Goal: Task Accomplishment & Management: Manage account settings

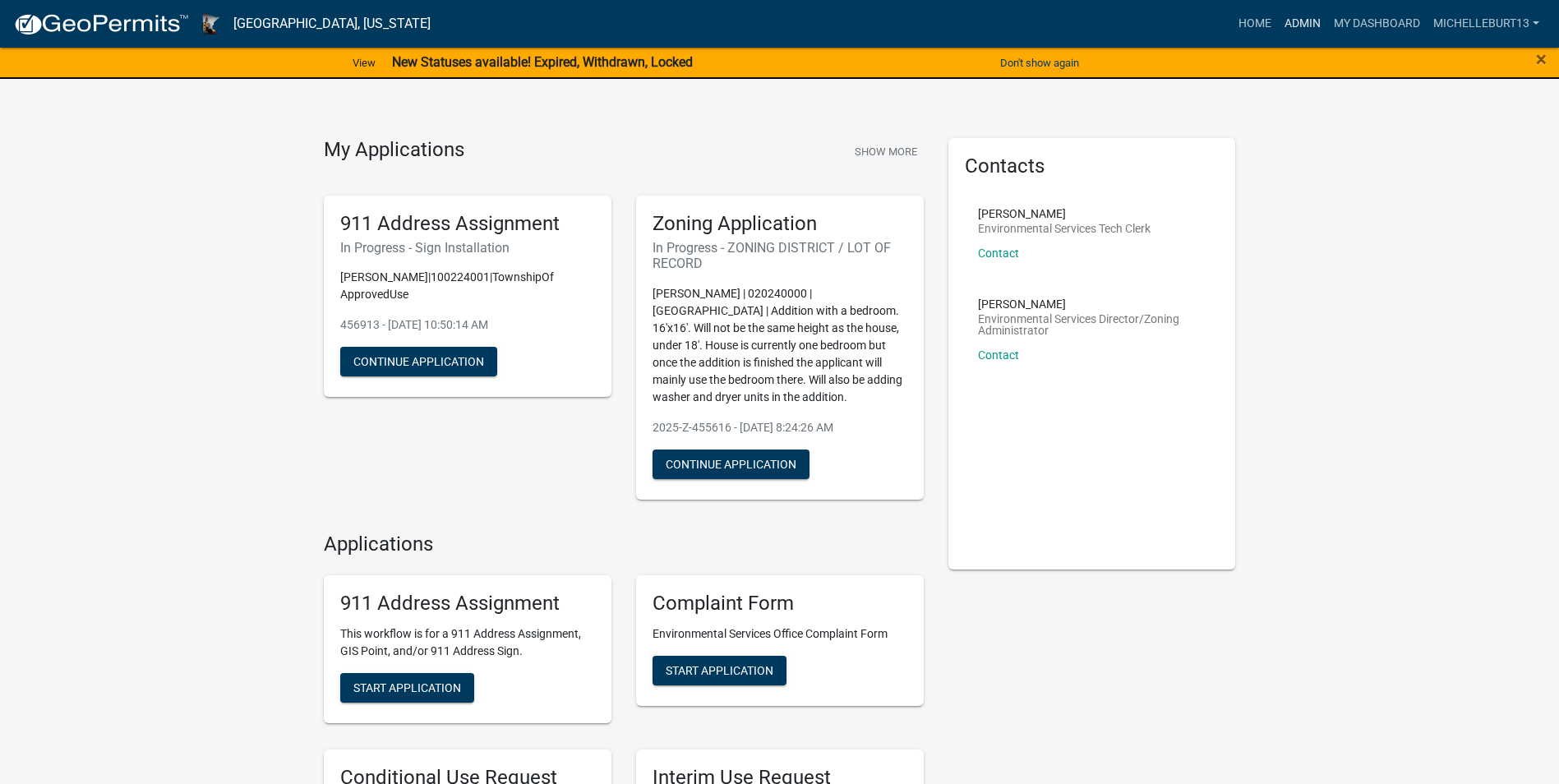
click at [1305, 20] on link "Admin" at bounding box center [1303, 24] width 49 height 31
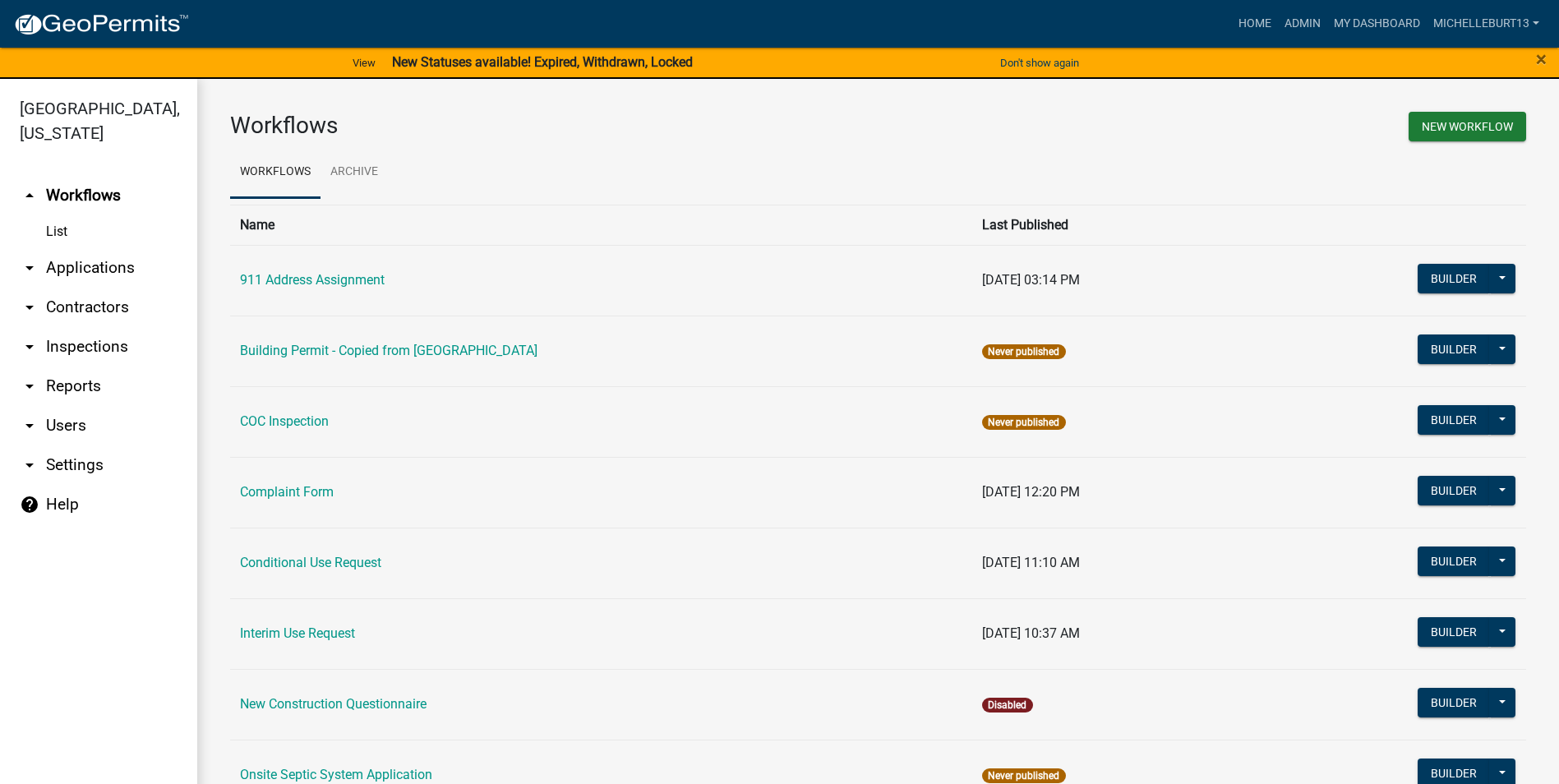
click at [77, 272] on link "arrow_drop_down Applications" at bounding box center [98, 268] width 198 height 39
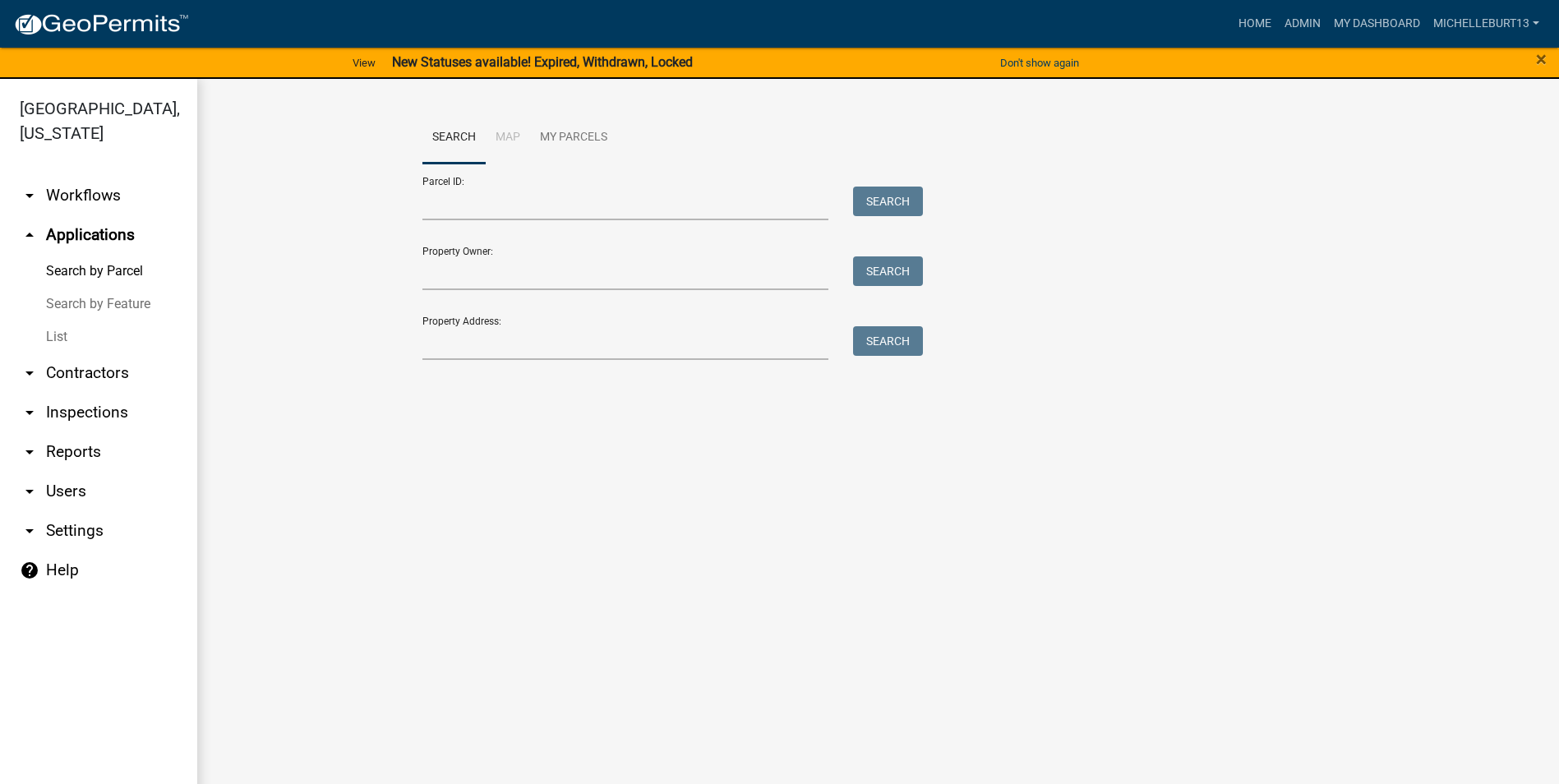
click at [63, 337] on link "List" at bounding box center [98, 337] width 198 height 33
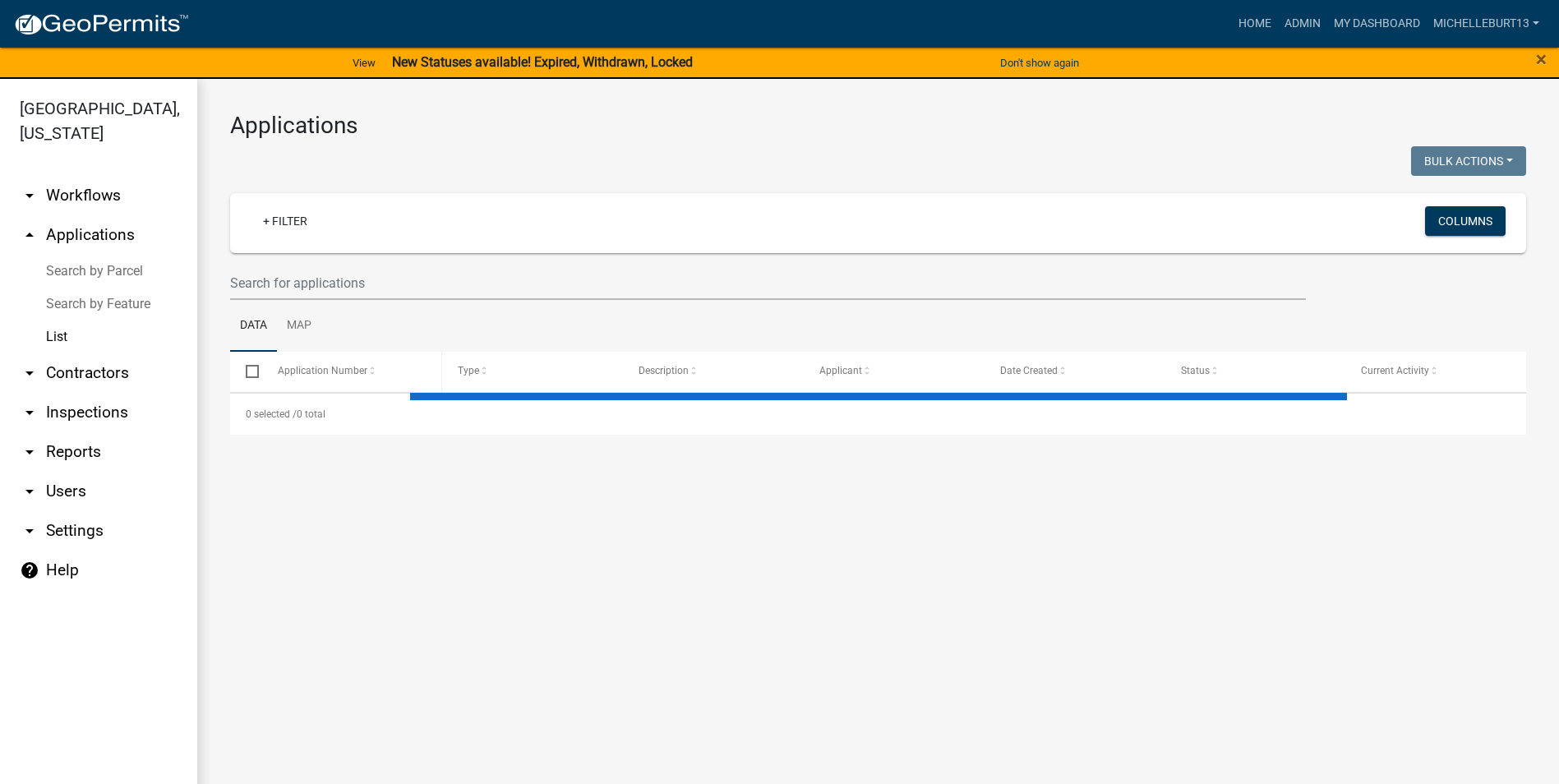
select select "3: 100"
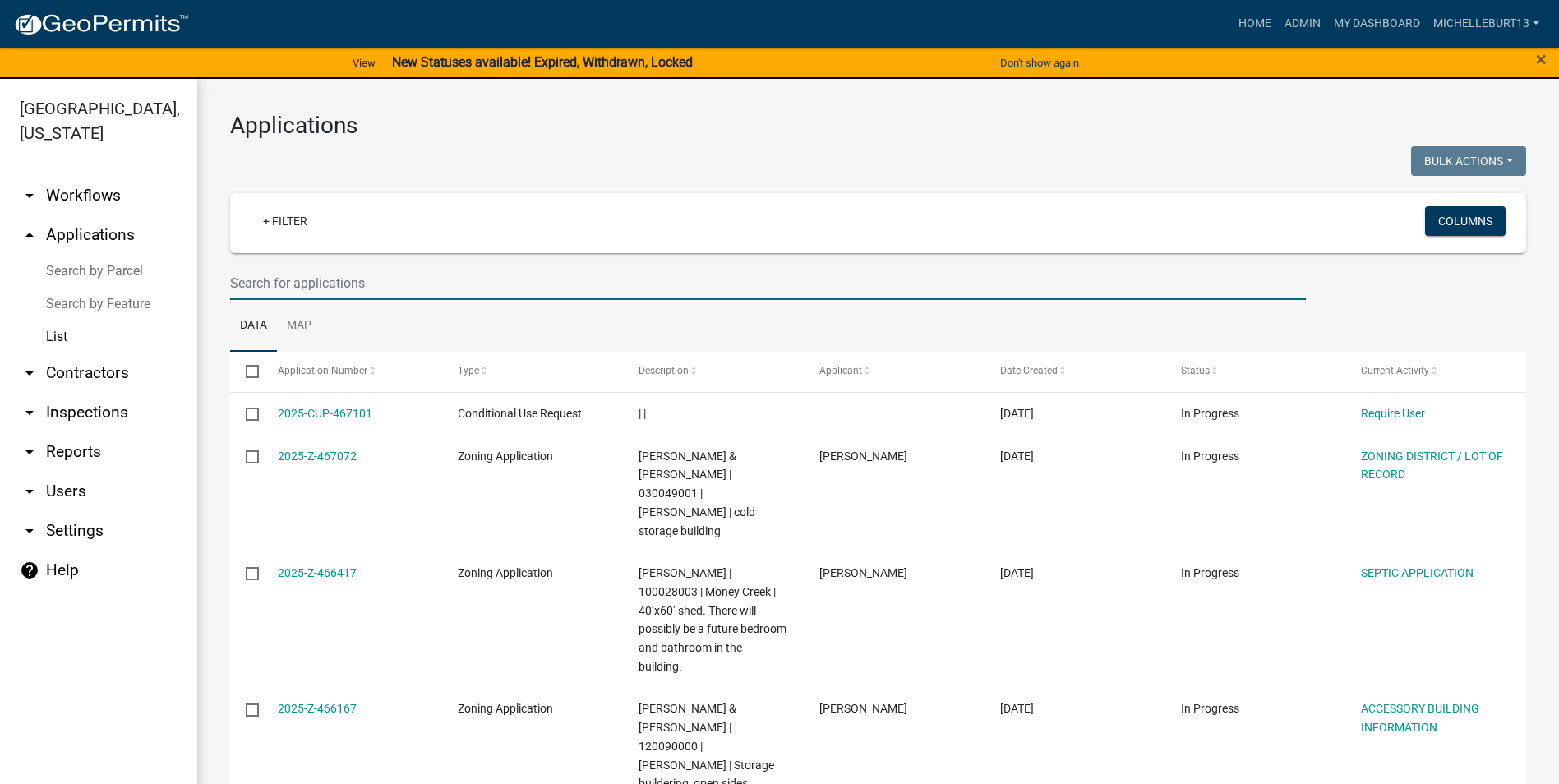
click at [259, 282] on input "text" at bounding box center [768, 282] width 1076 height 34
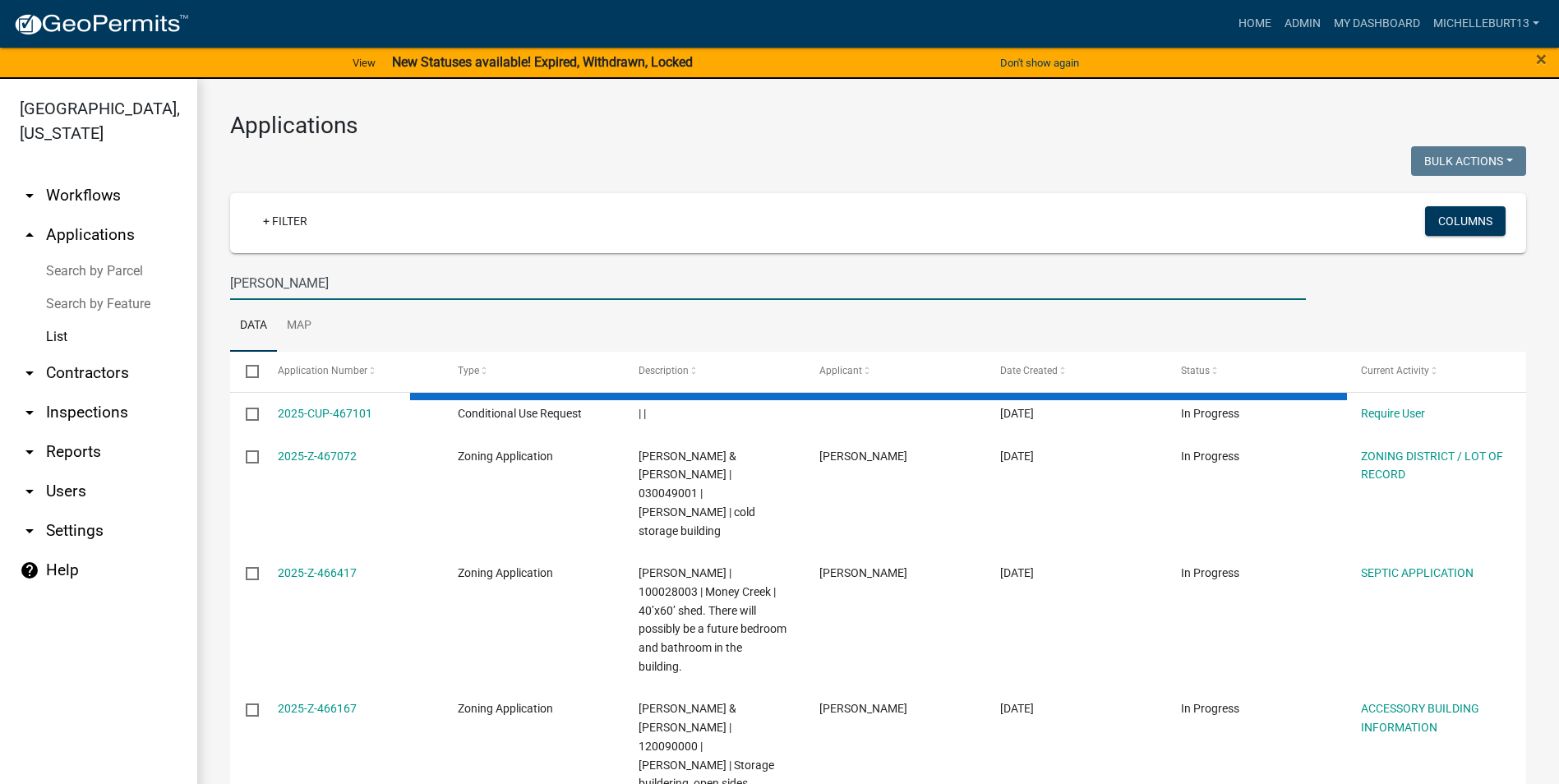
type input "[PERSON_NAME]"
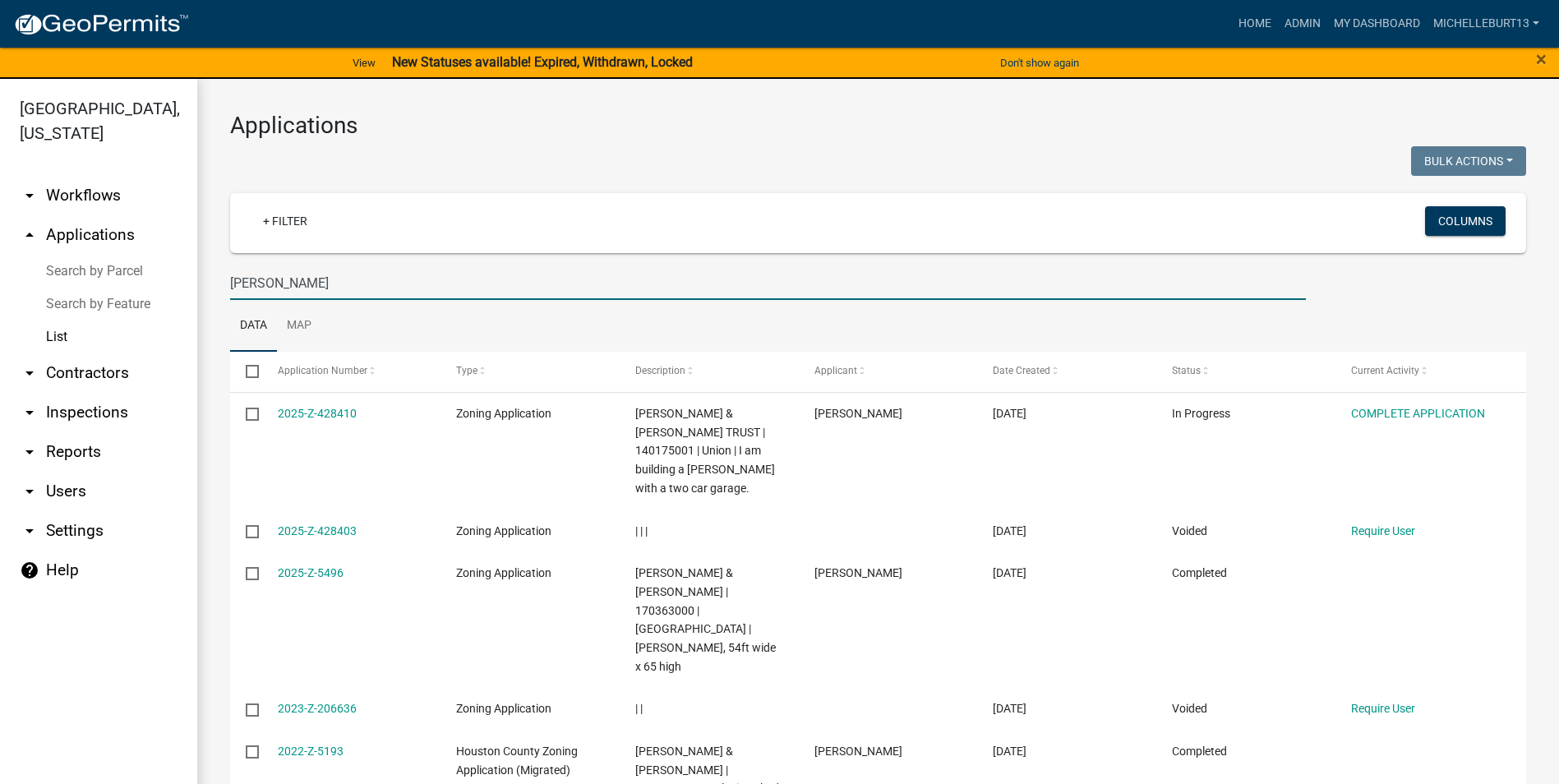
click at [255, 282] on input "[PERSON_NAME]" at bounding box center [768, 282] width 1076 height 34
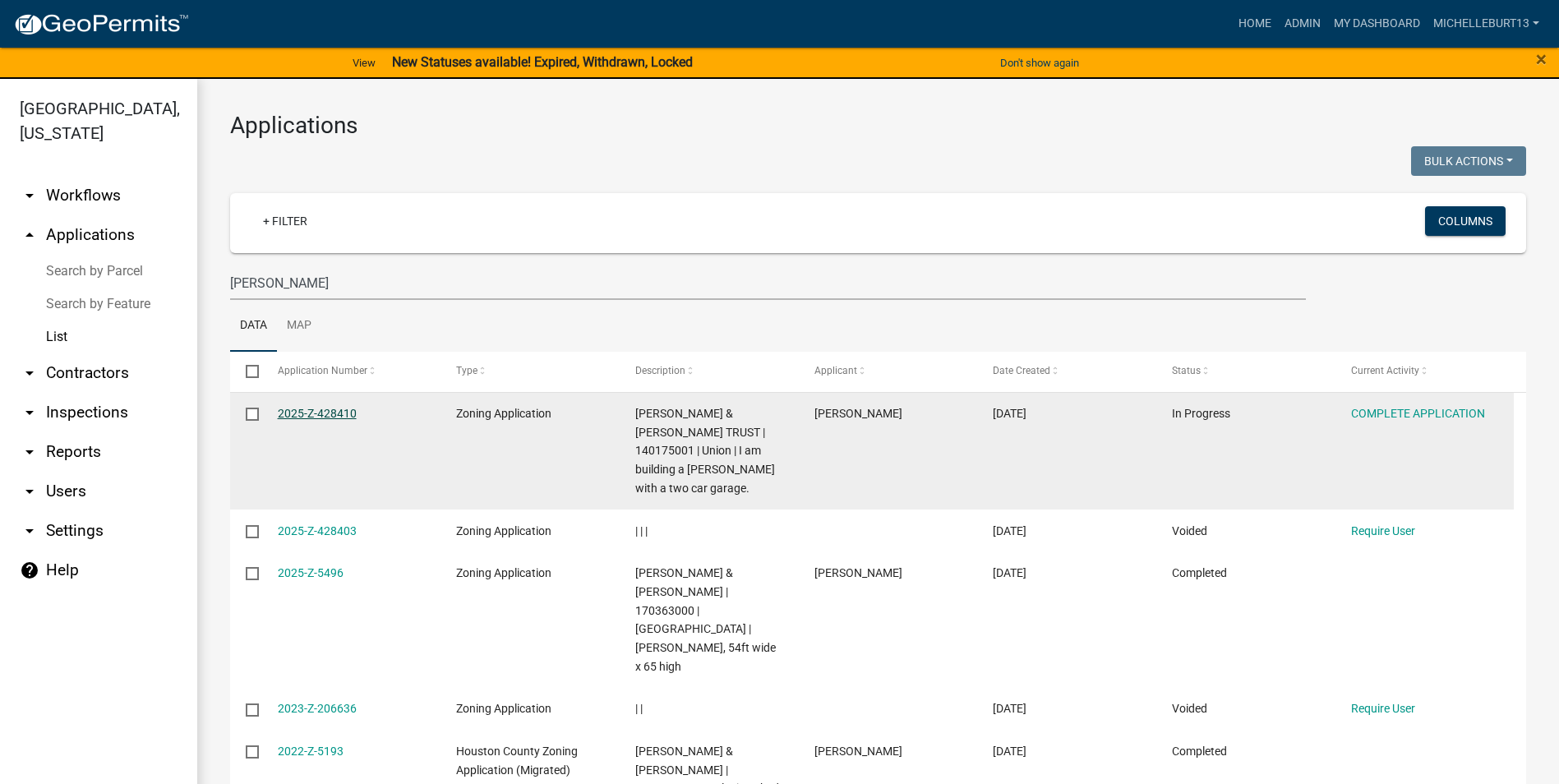
click at [316, 413] on link "2025-Z-428410" at bounding box center [317, 413] width 79 height 13
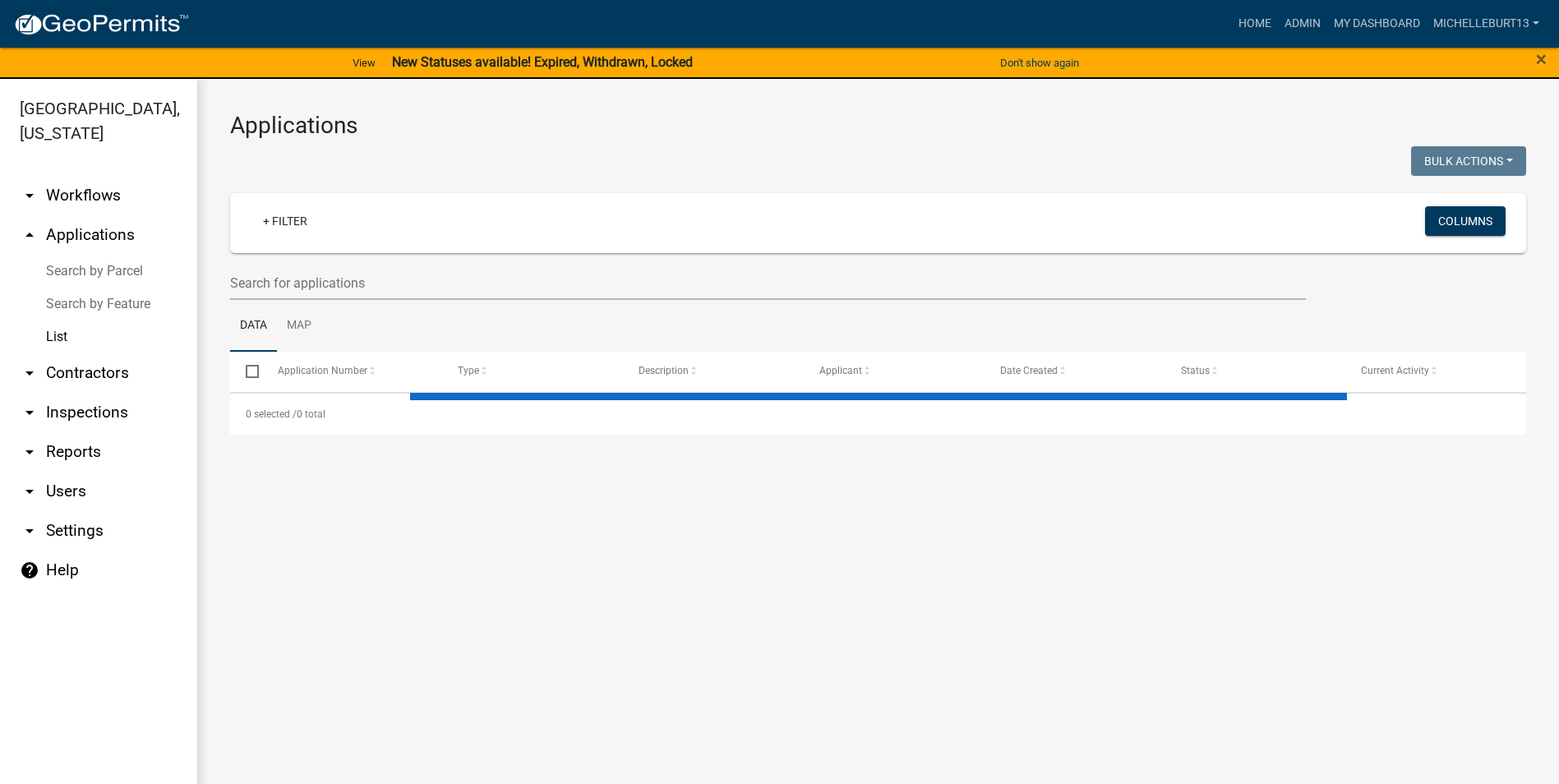
select select "3: 100"
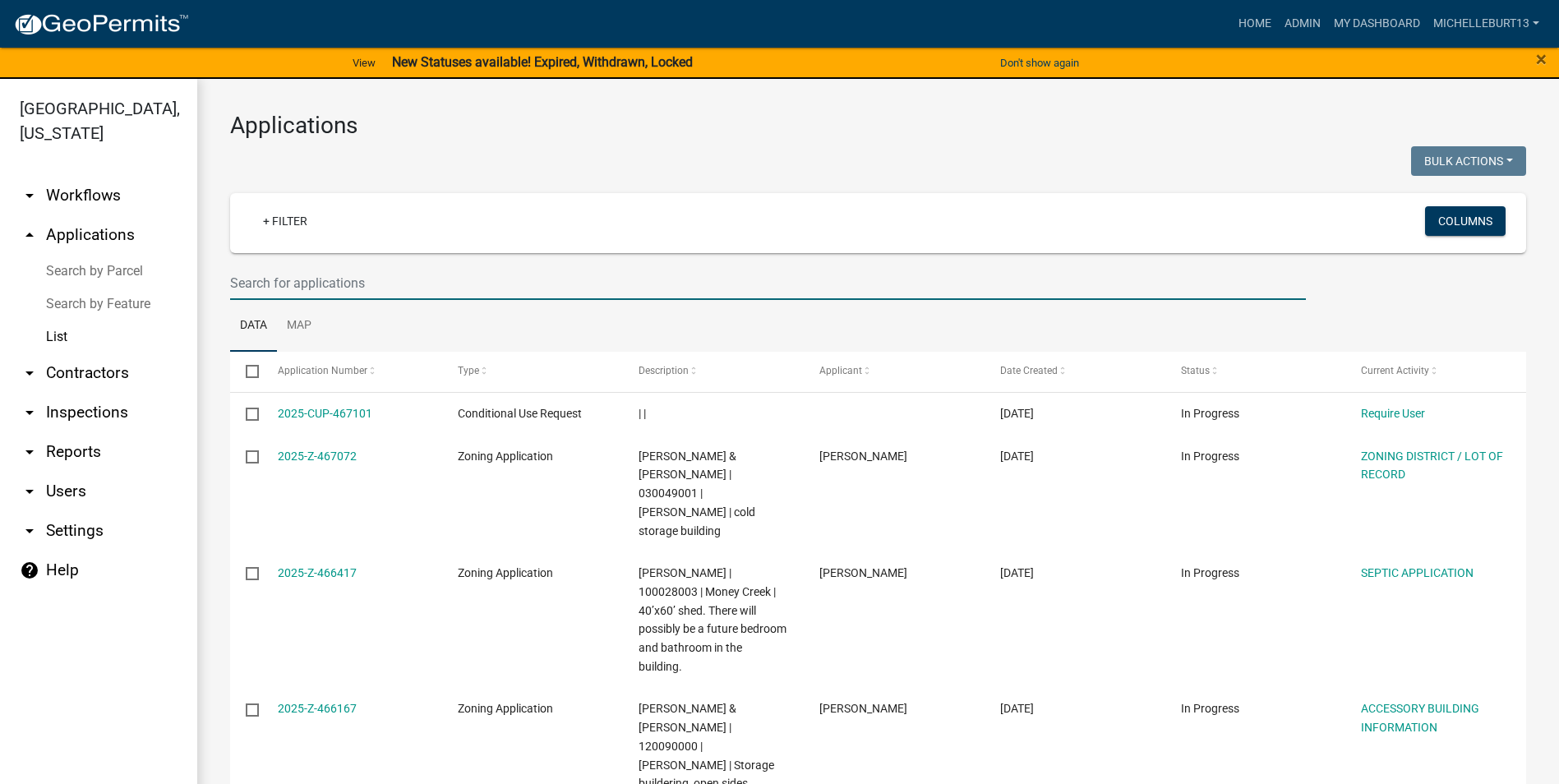
click at [395, 274] on input "text" at bounding box center [768, 282] width 1076 height 34
type input "g"
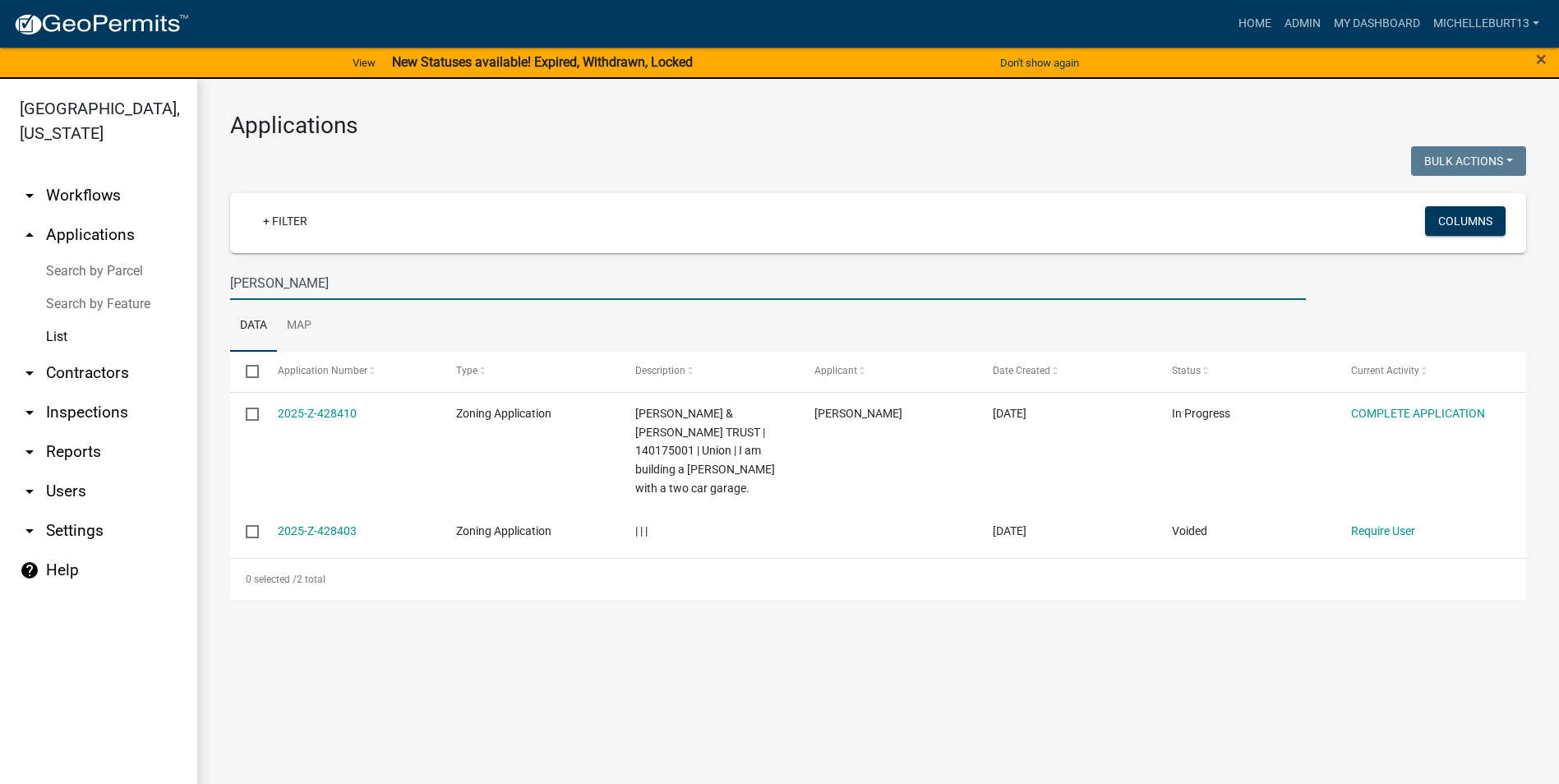
type input "[PERSON_NAME]"
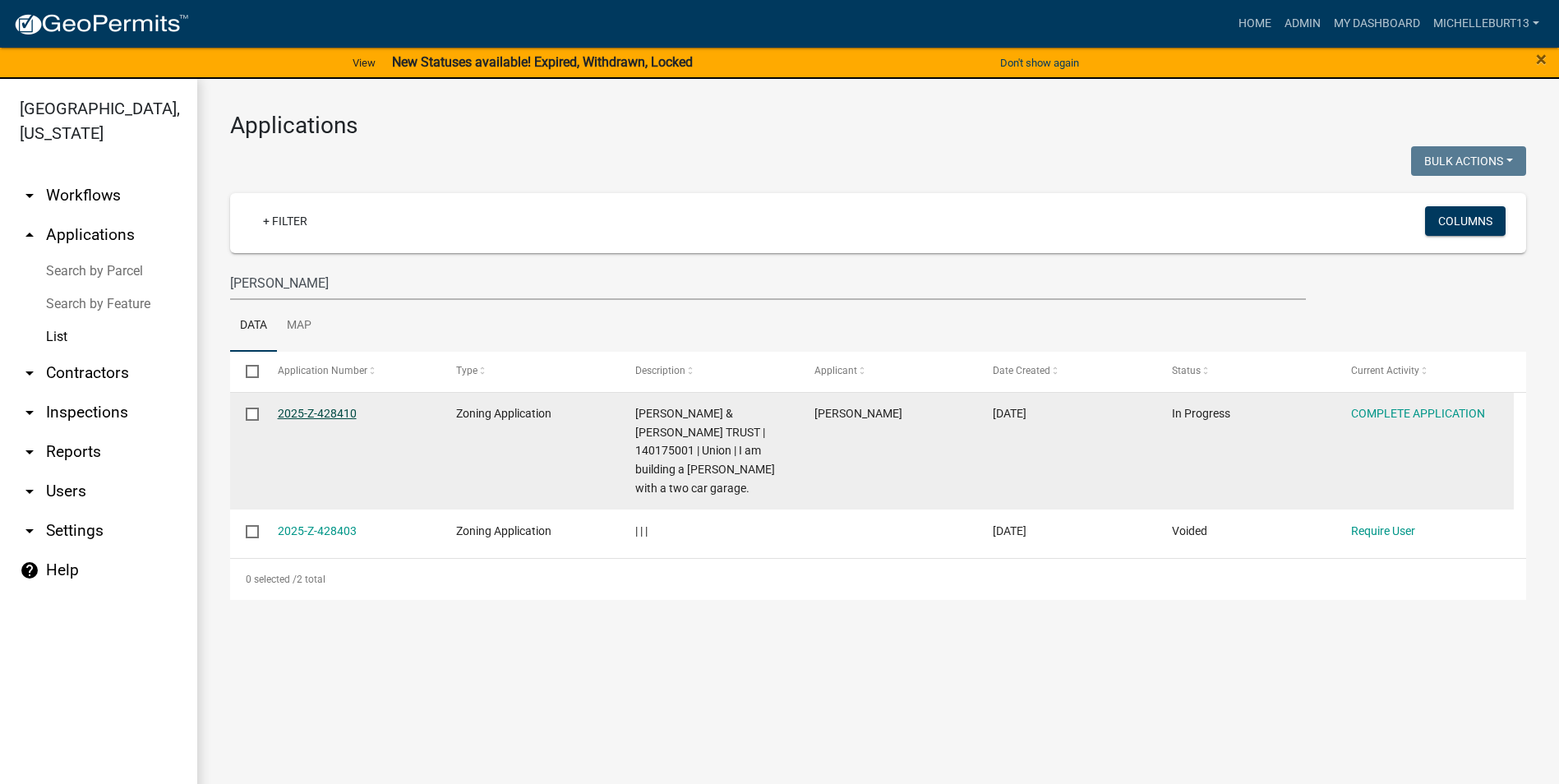
click at [320, 412] on link "2025-Z-428410" at bounding box center [317, 413] width 79 height 13
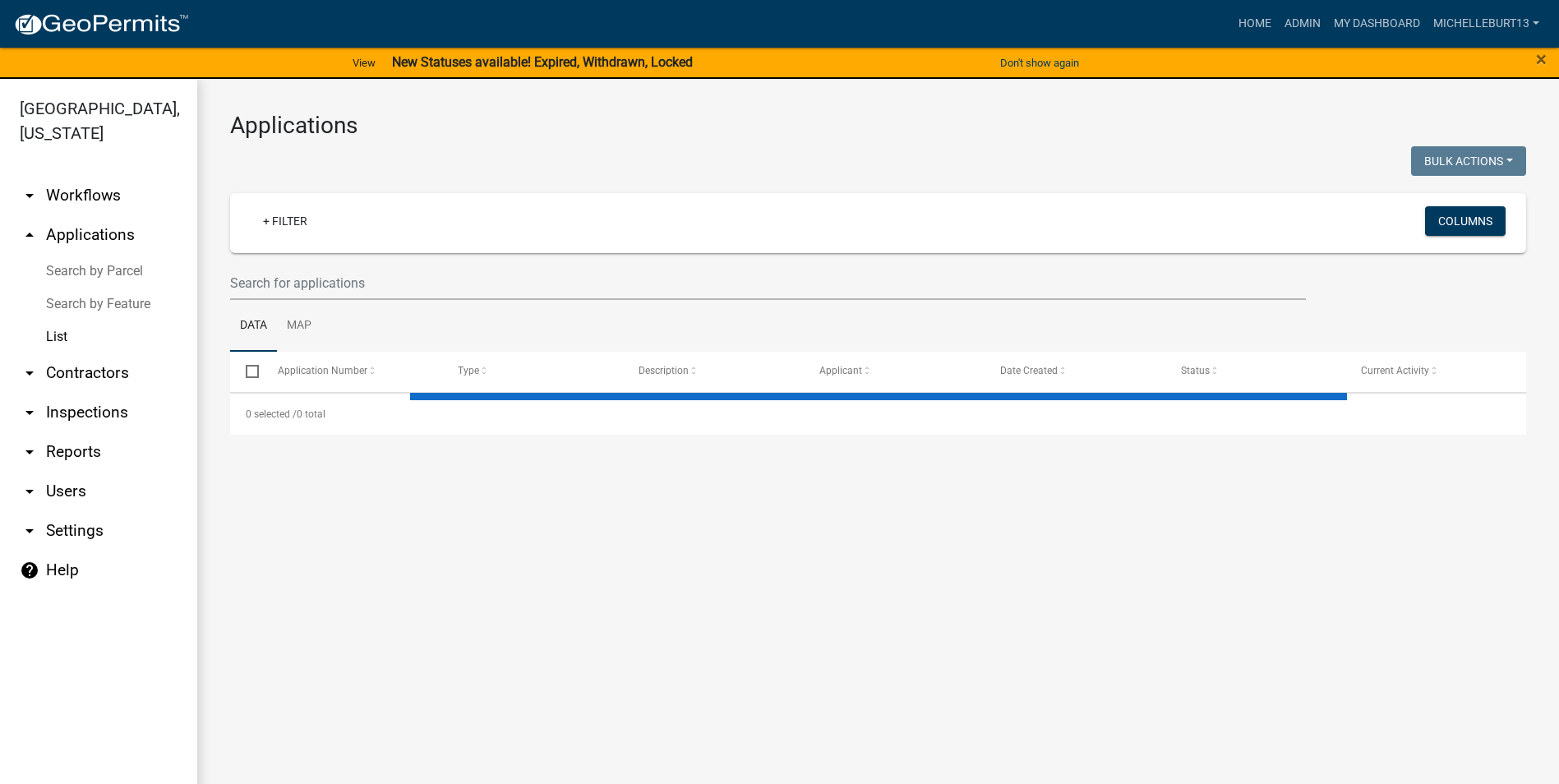
select select "3: 100"
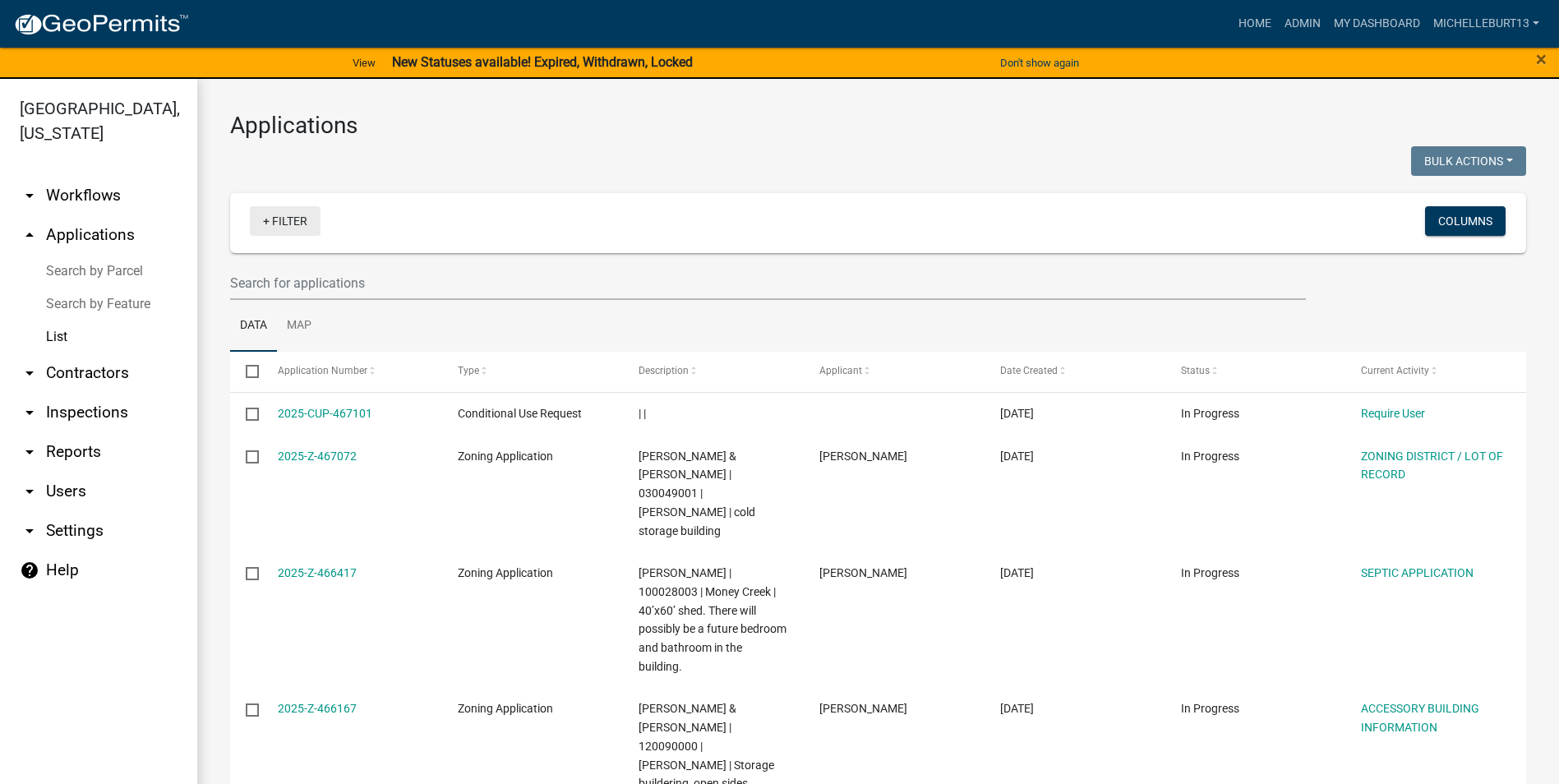
click at [277, 222] on link "+ Filter" at bounding box center [284, 221] width 70 height 30
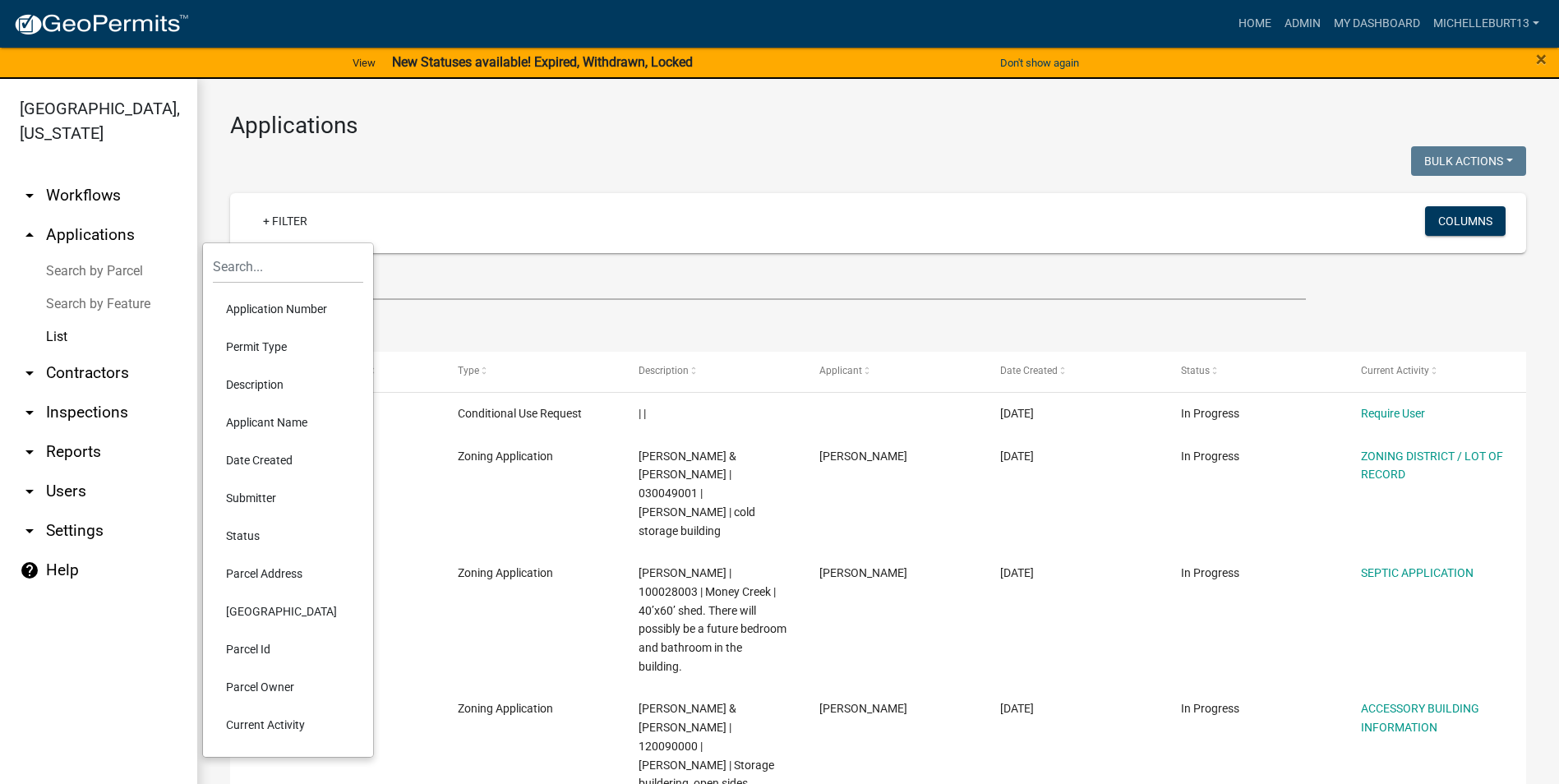
click at [266, 345] on li "Permit Type" at bounding box center [288, 346] width 150 height 38
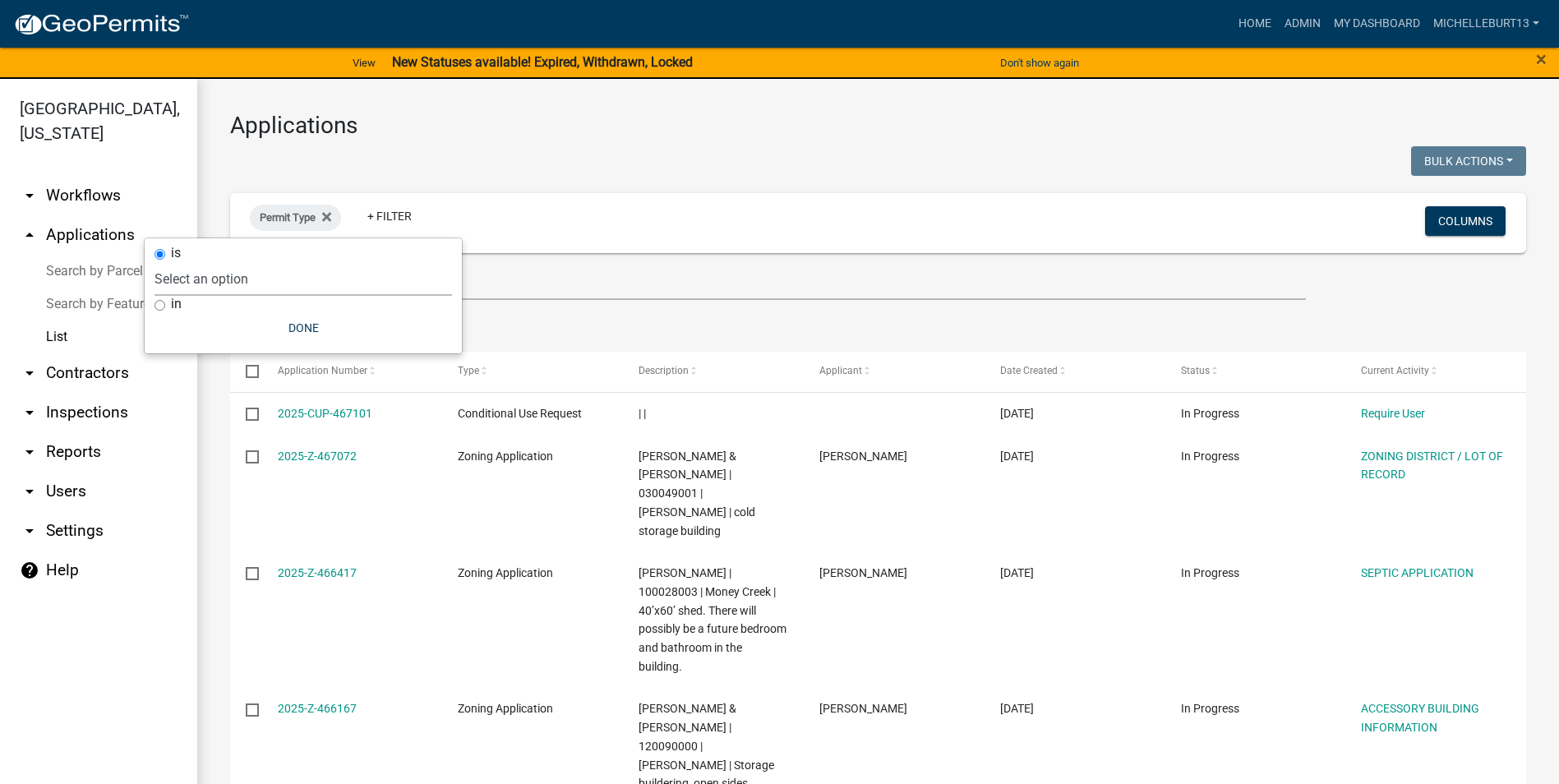
click at [333, 279] on select "Select an option 911 Address Assignment Building Contractor (Registration) Buil…" at bounding box center [303, 278] width 298 height 34
select select "253dacdd-2dce-46fa-a212-aa06fd039a76"
click at [203, 262] on select "Select an option 911 Address Assignment Building Contractor (Registration) Buil…" at bounding box center [303, 278] width 298 height 34
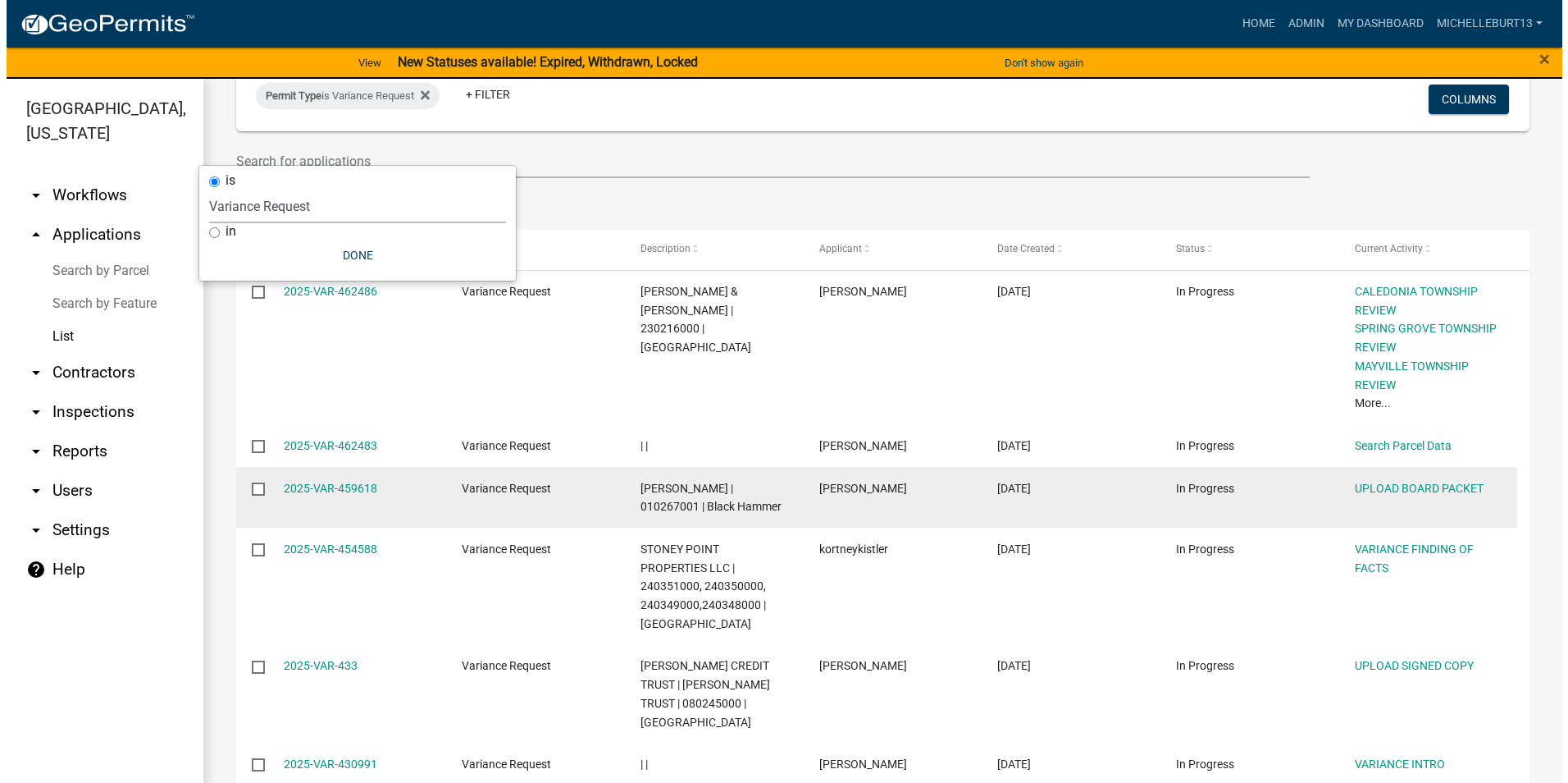
scroll to position [164, 0]
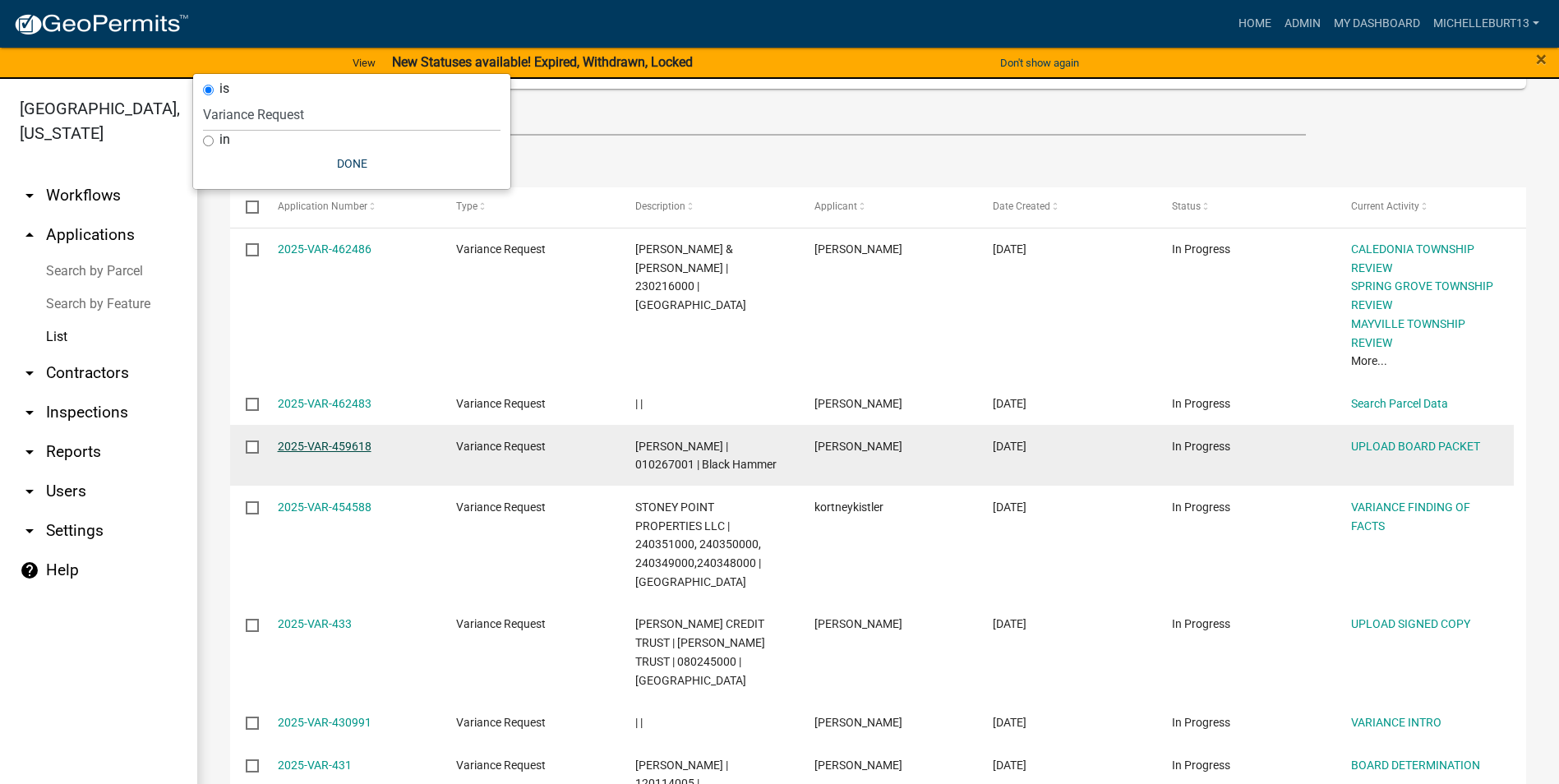
click at [340, 448] on link "2025-VAR-459618" at bounding box center [324, 446] width 93 height 13
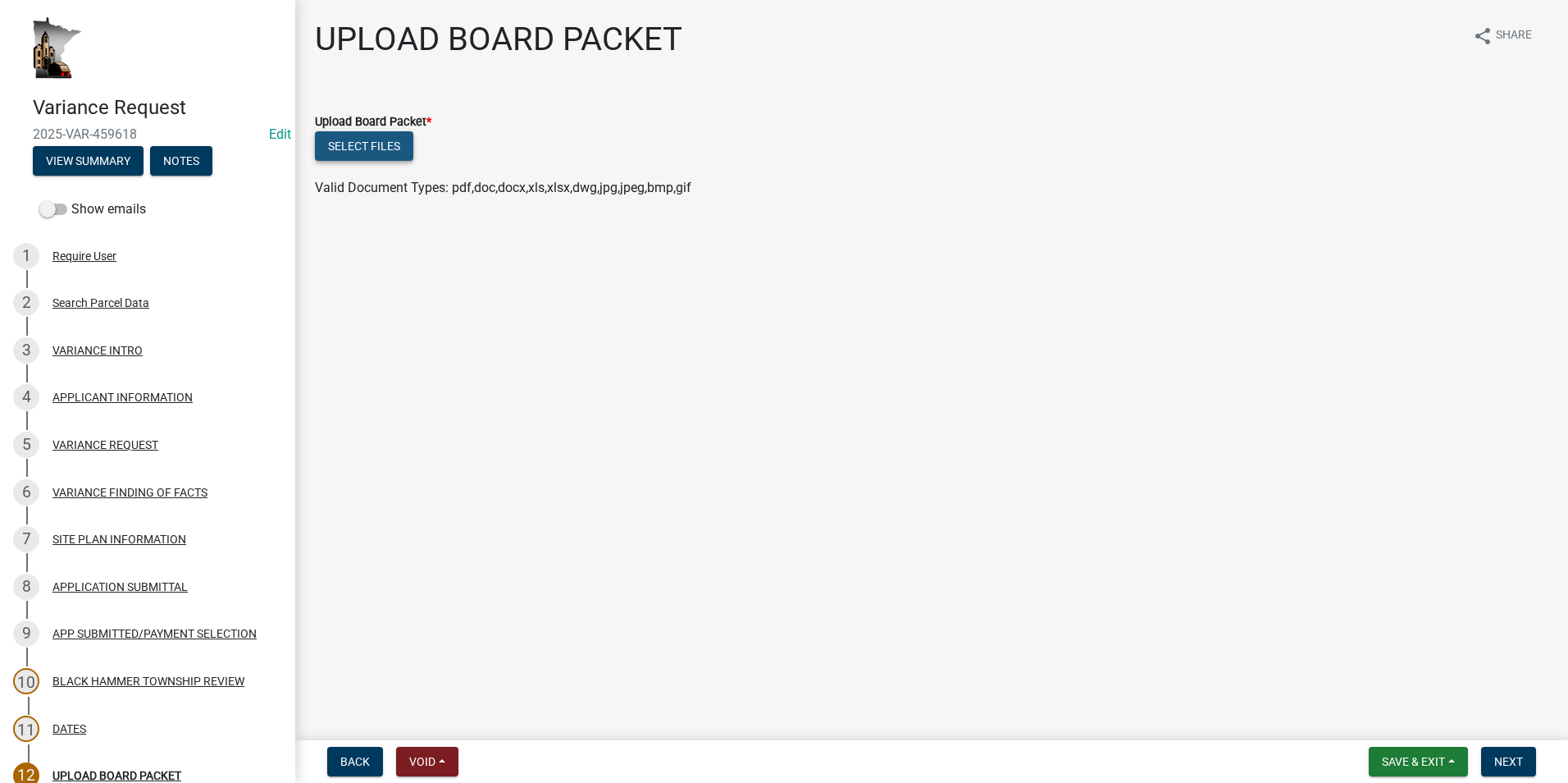
click at [376, 153] on button "Select files" at bounding box center [364, 146] width 98 height 30
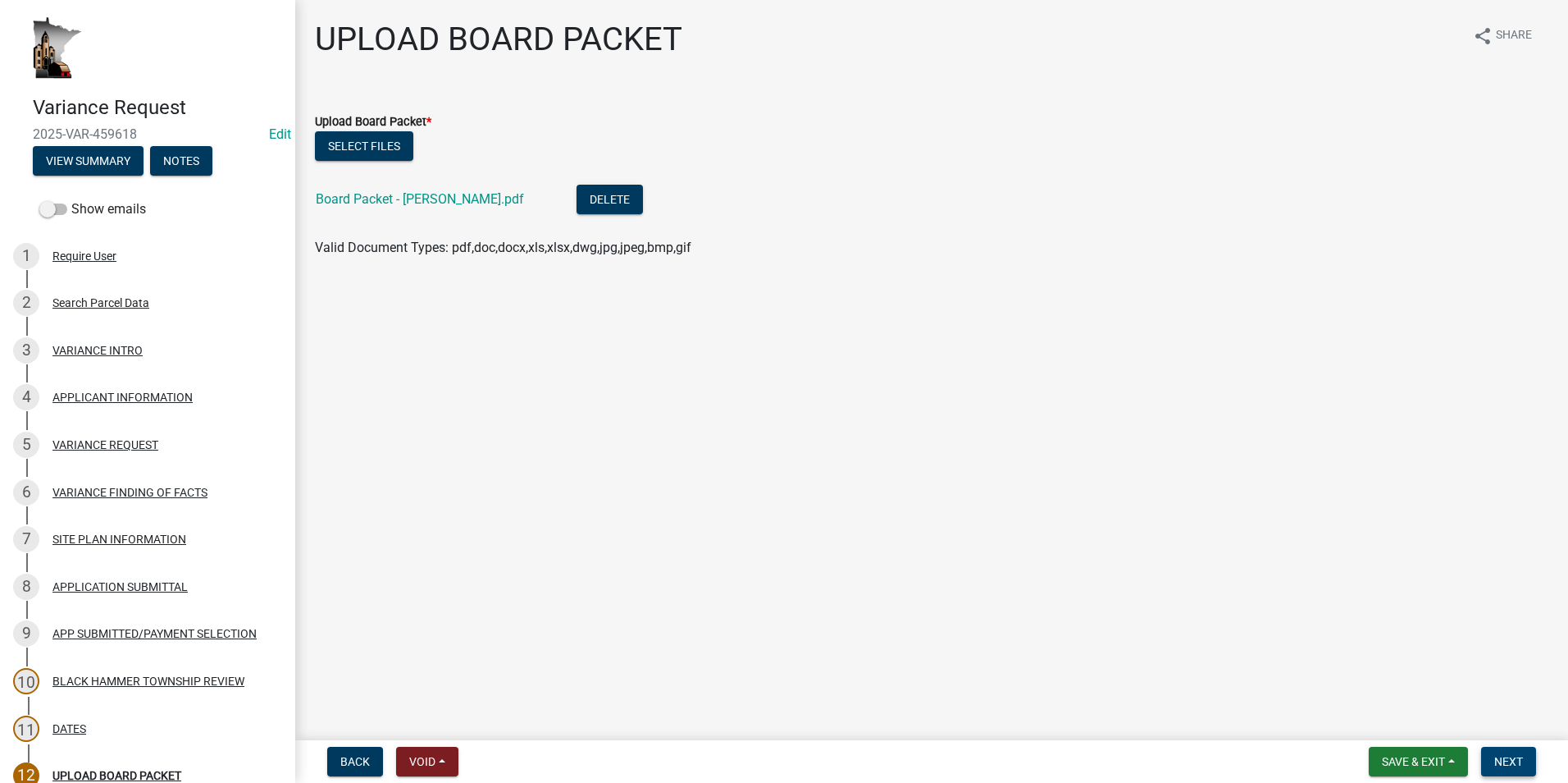
click at [1510, 760] on span "Next" at bounding box center [1508, 762] width 29 height 13
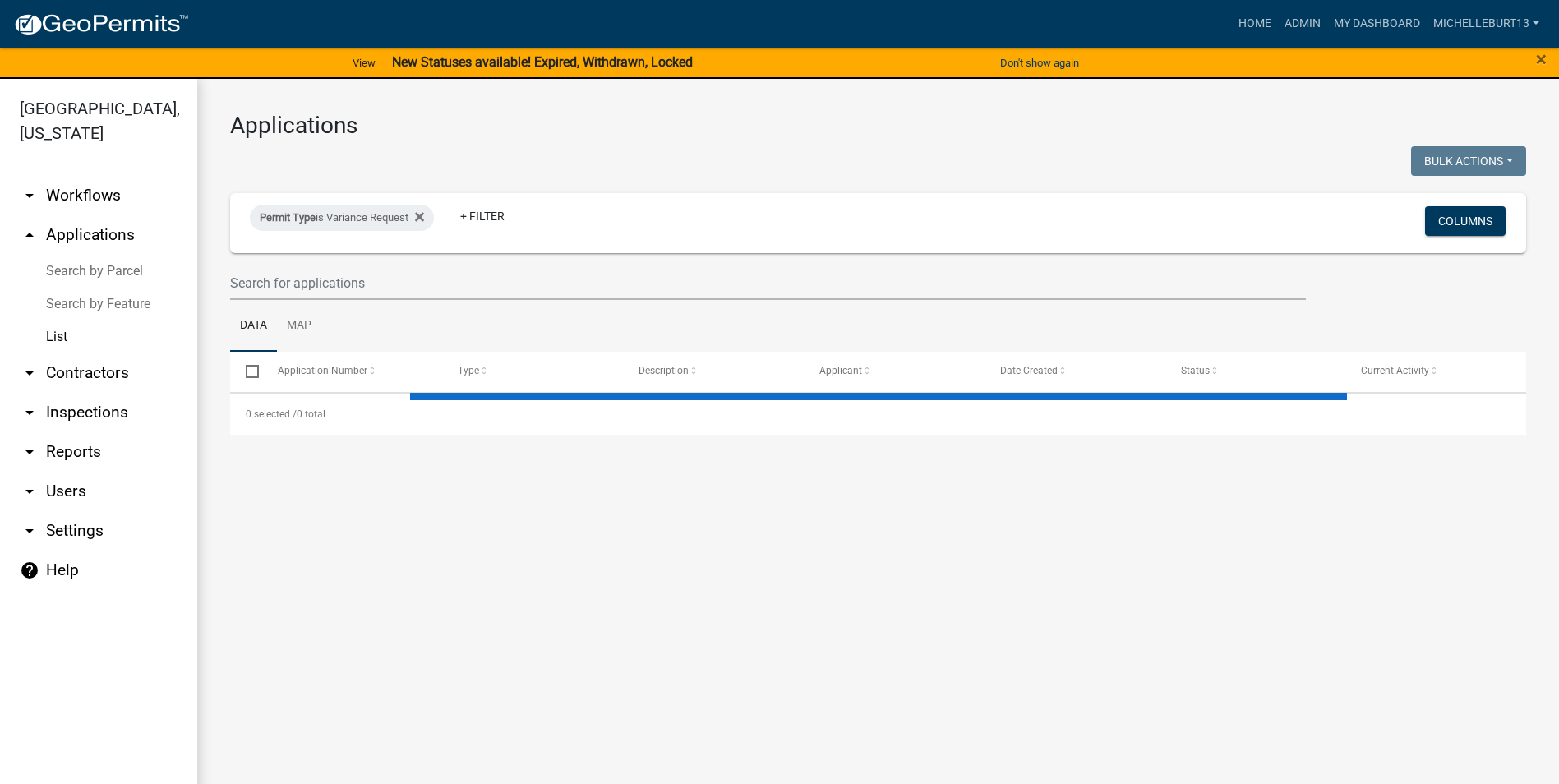
select select "3: 100"
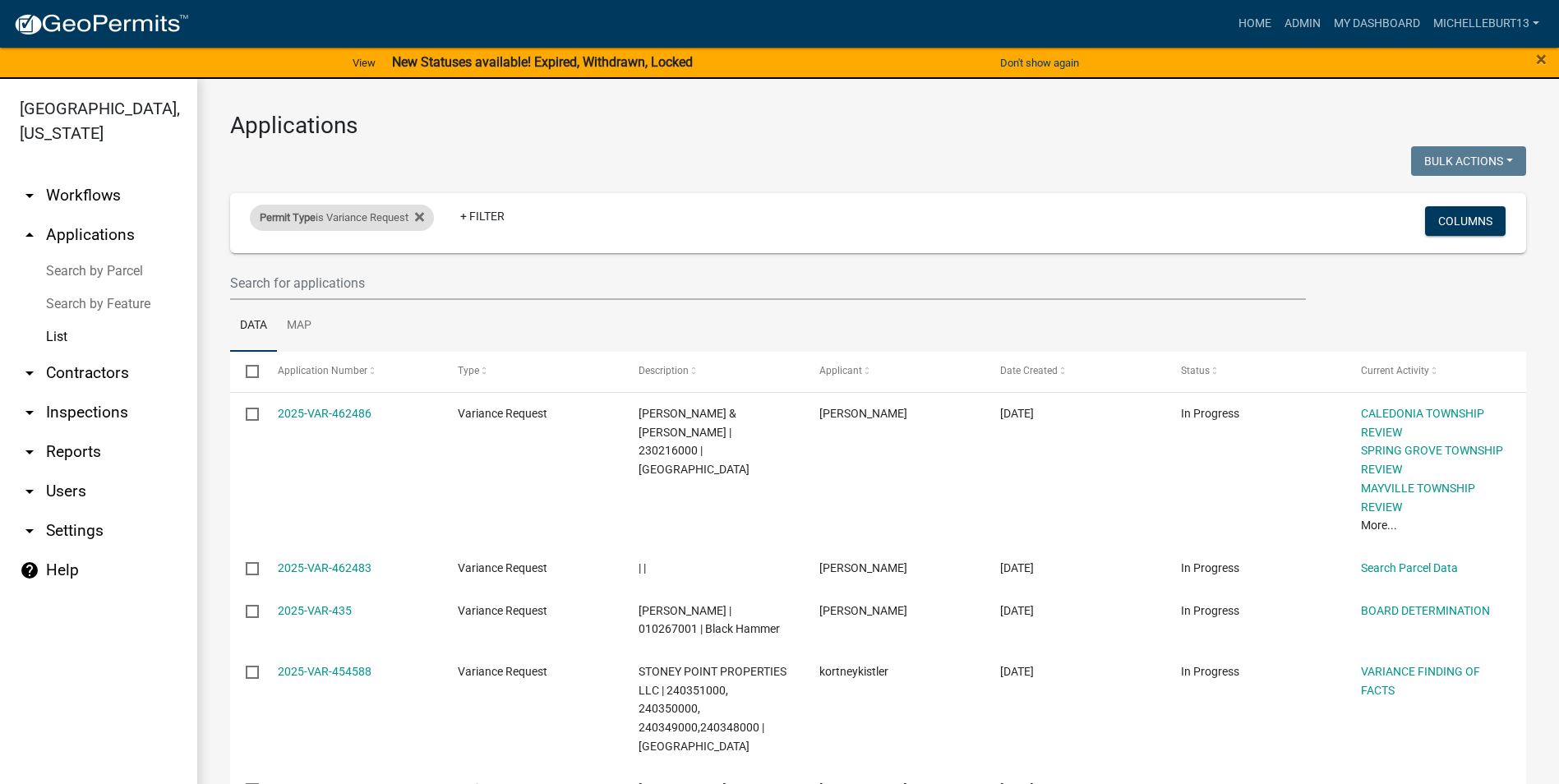
click at [393, 219] on div "Permit Type is Variance Request" at bounding box center [341, 217] width 184 height 26
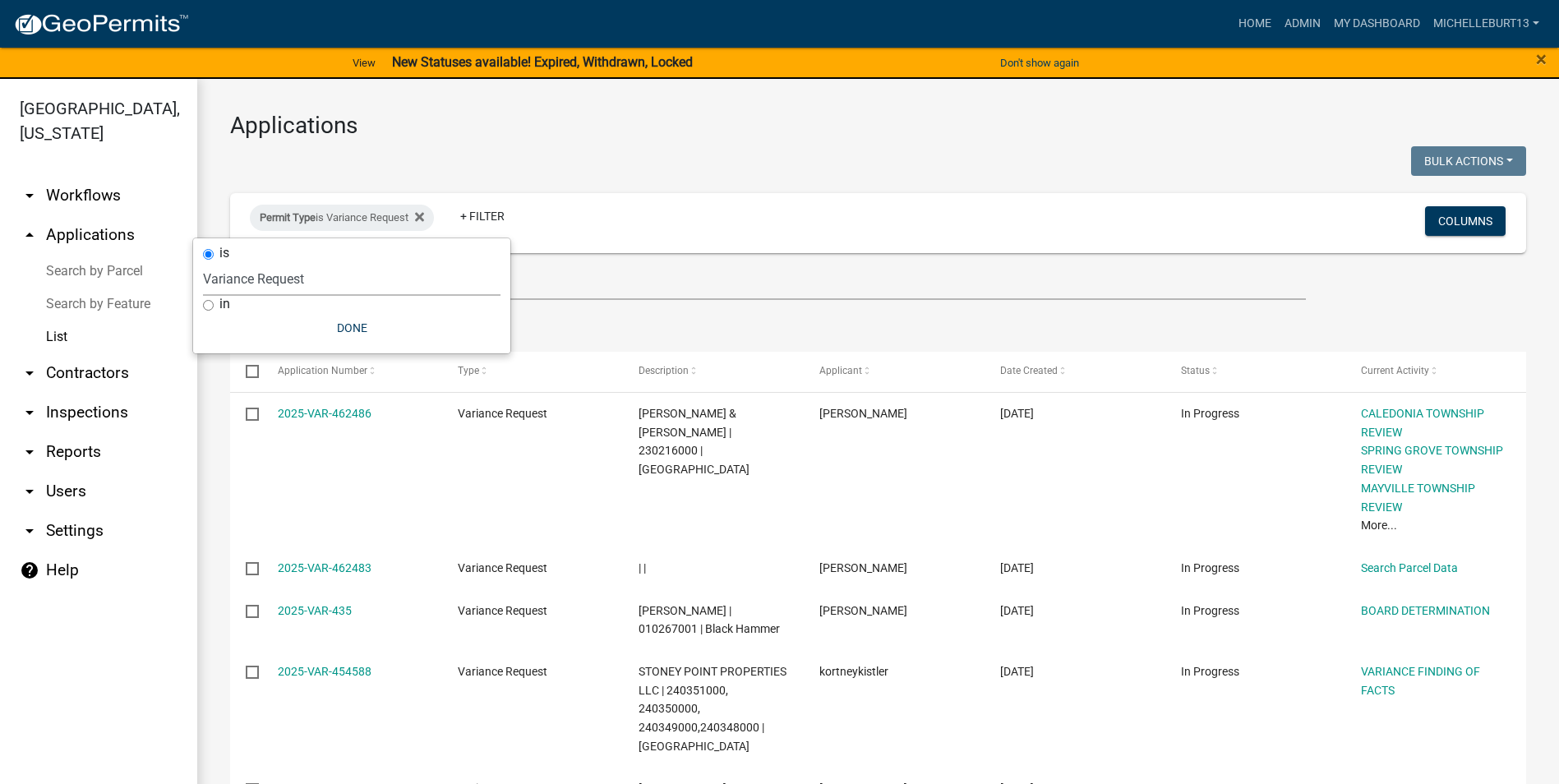
click at [295, 281] on select "Select an option 911 Address Assignment Building Contractor (Registration) Buil…" at bounding box center [352, 278] width 298 height 34
select select "bc324cb9-e0e9-4a62-a498-83b9cdb5bb02"
click at [220, 262] on select "Select an option 911 Address Assignment Building Contractor (Registration) Buil…" at bounding box center [352, 278] width 298 height 34
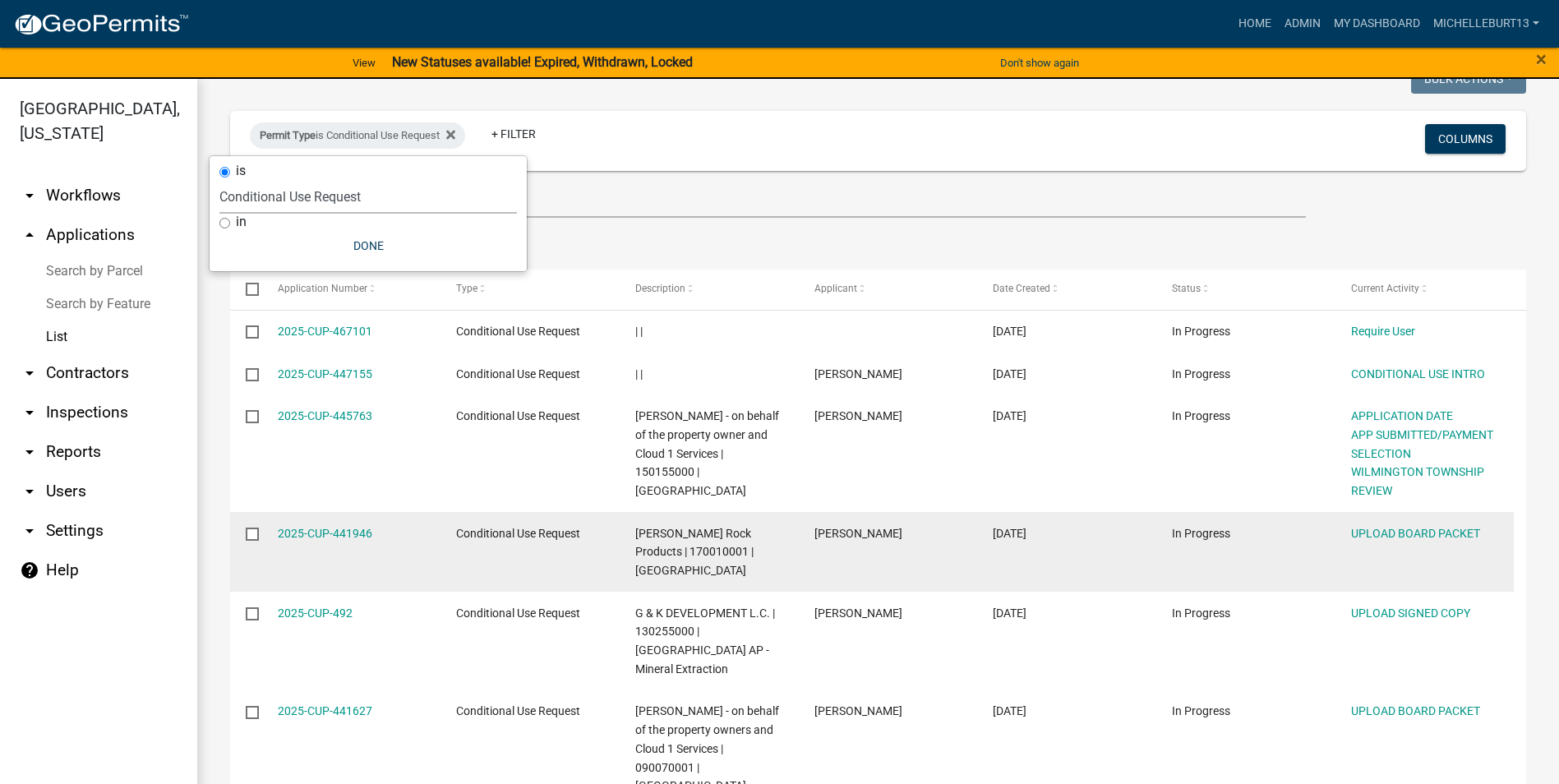
scroll to position [165, 0]
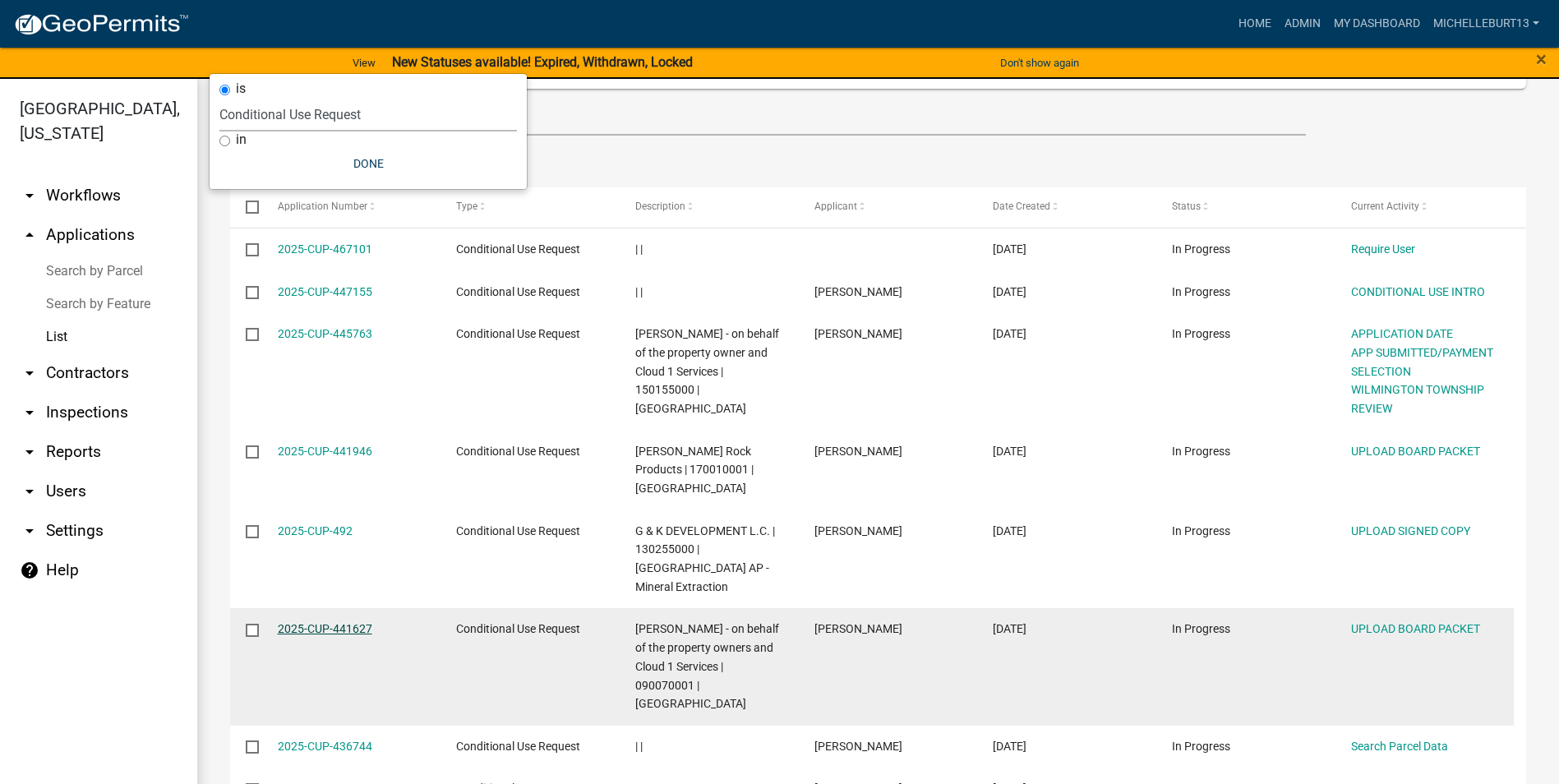
click at [341, 622] on link "2025-CUP-441627" at bounding box center [325, 629] width 94 height 13
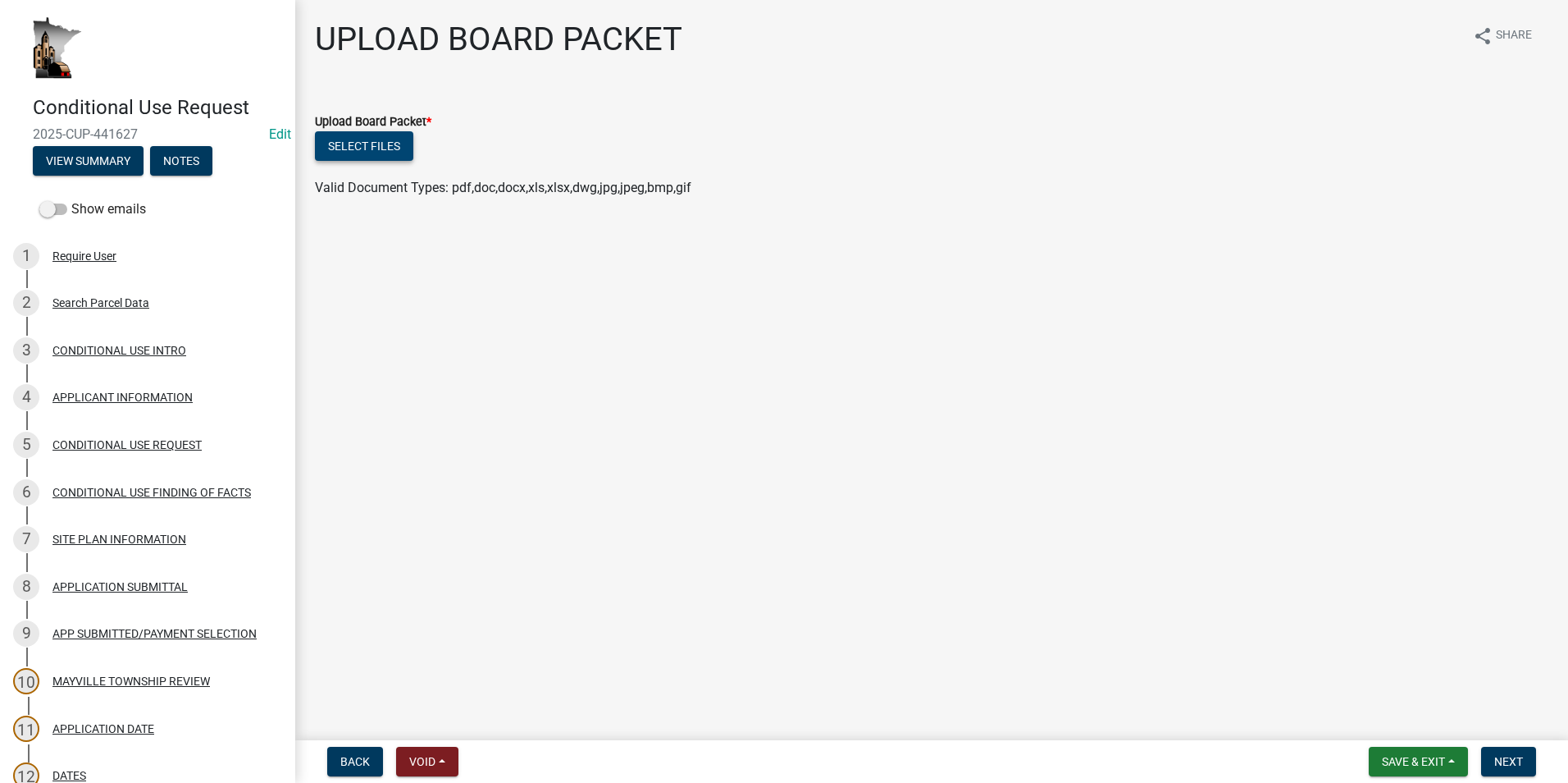
click at [361, 143] on button "Select files" at bounding box center [364, 146] width 98 height 30
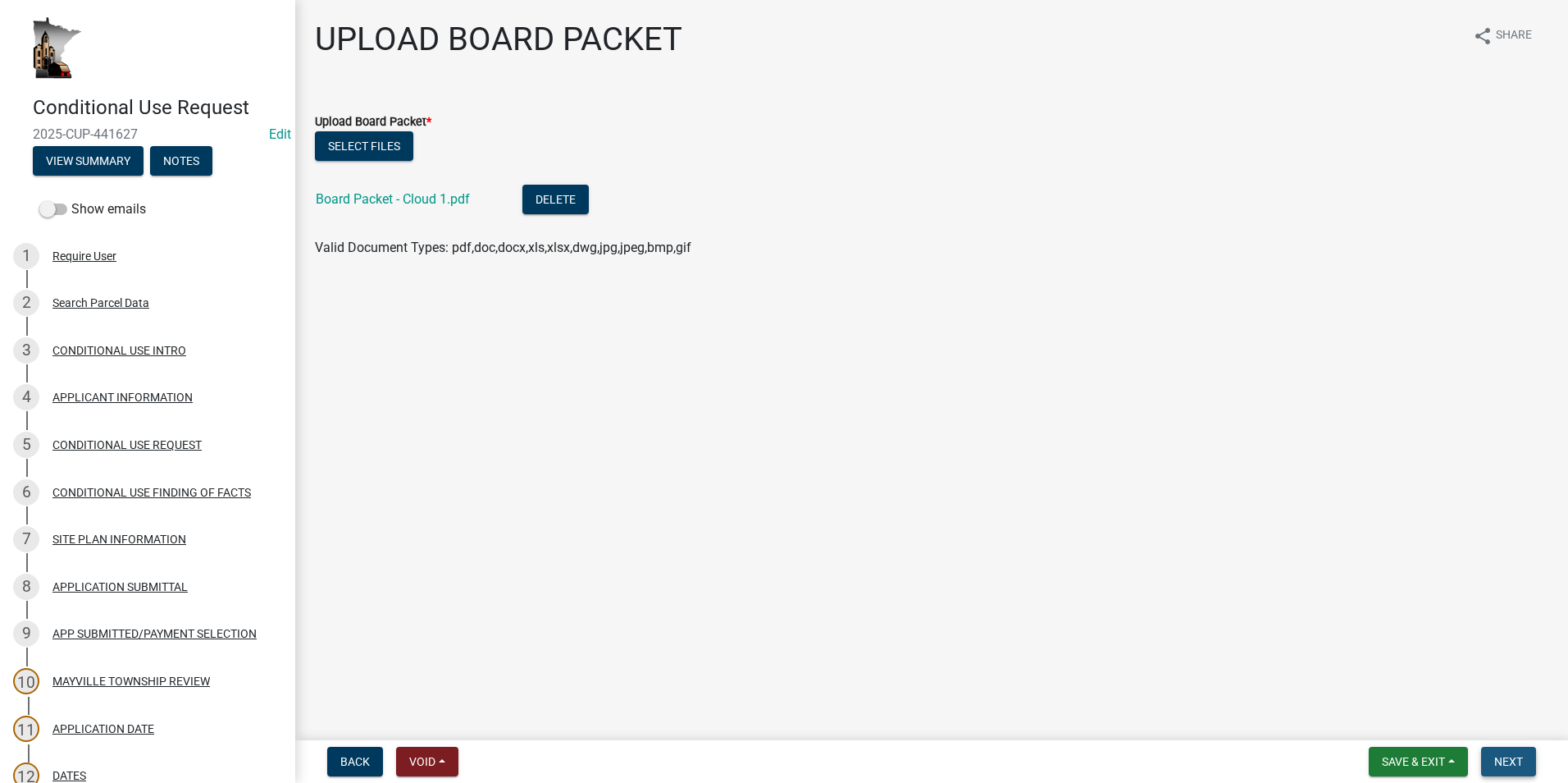
click at [1514, 762] on span "Next" at bounding box center [1508, 762] width 29 height 13
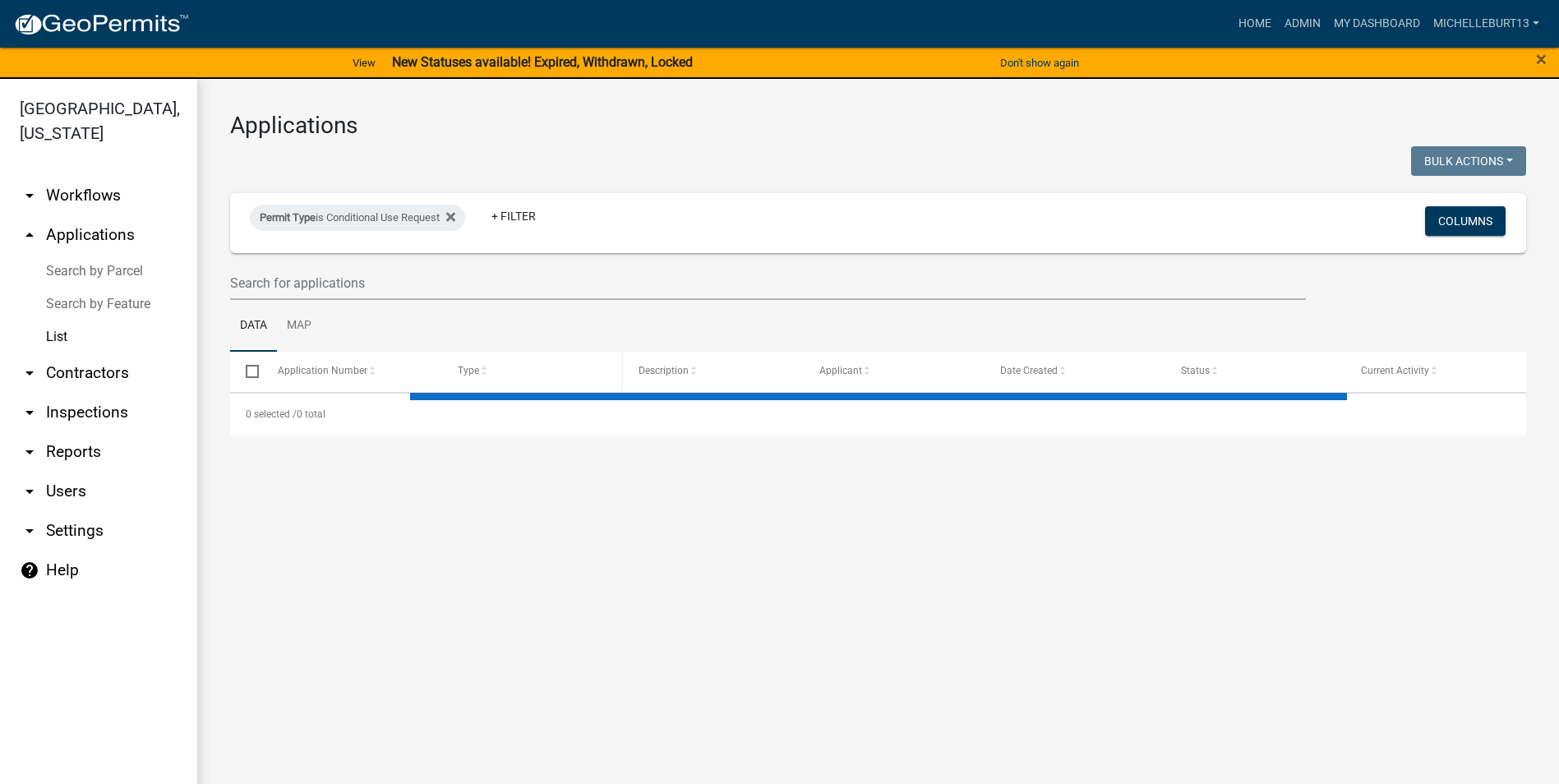
select select "3: 100"
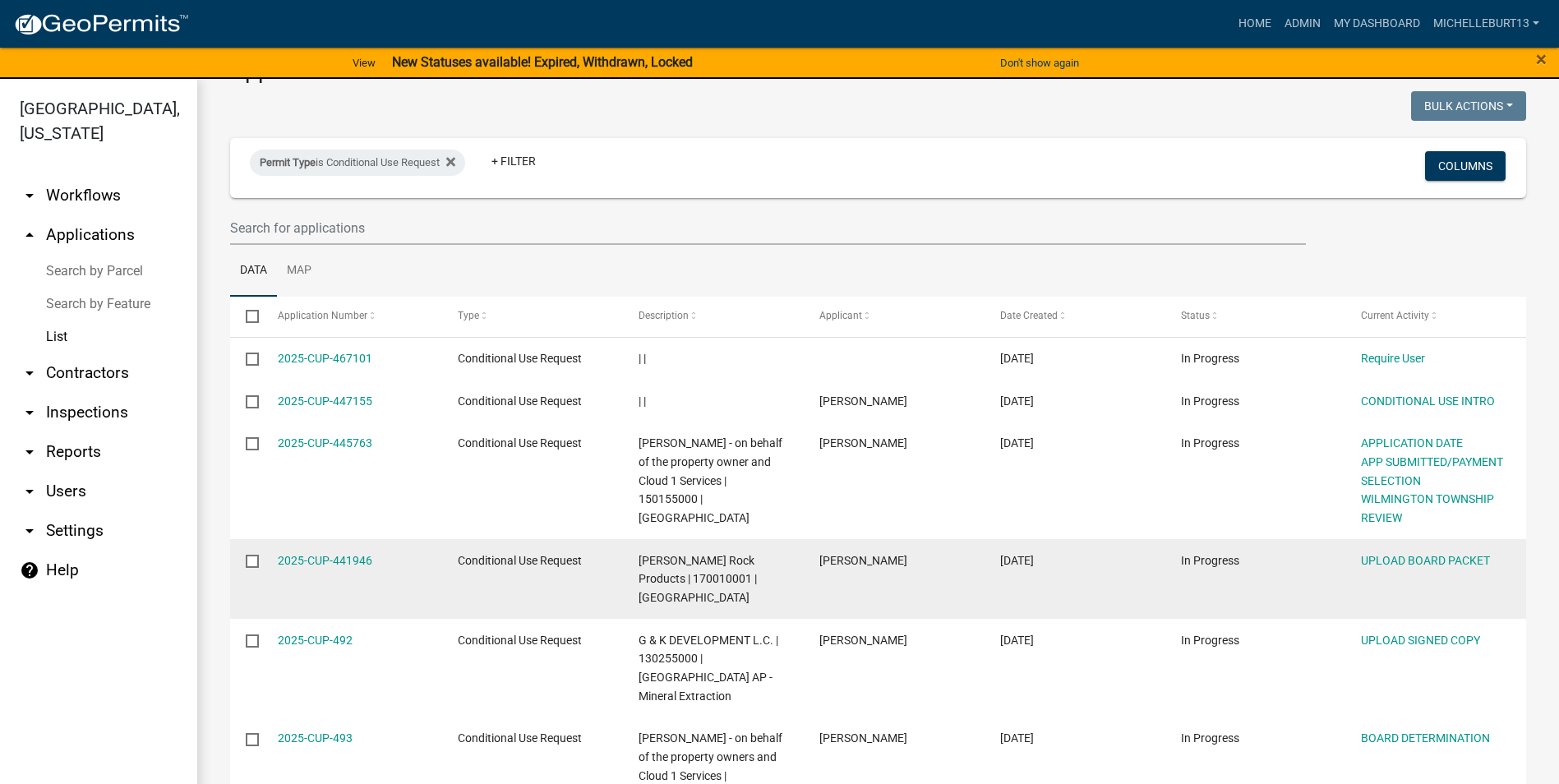
scroll to position [82, 0]
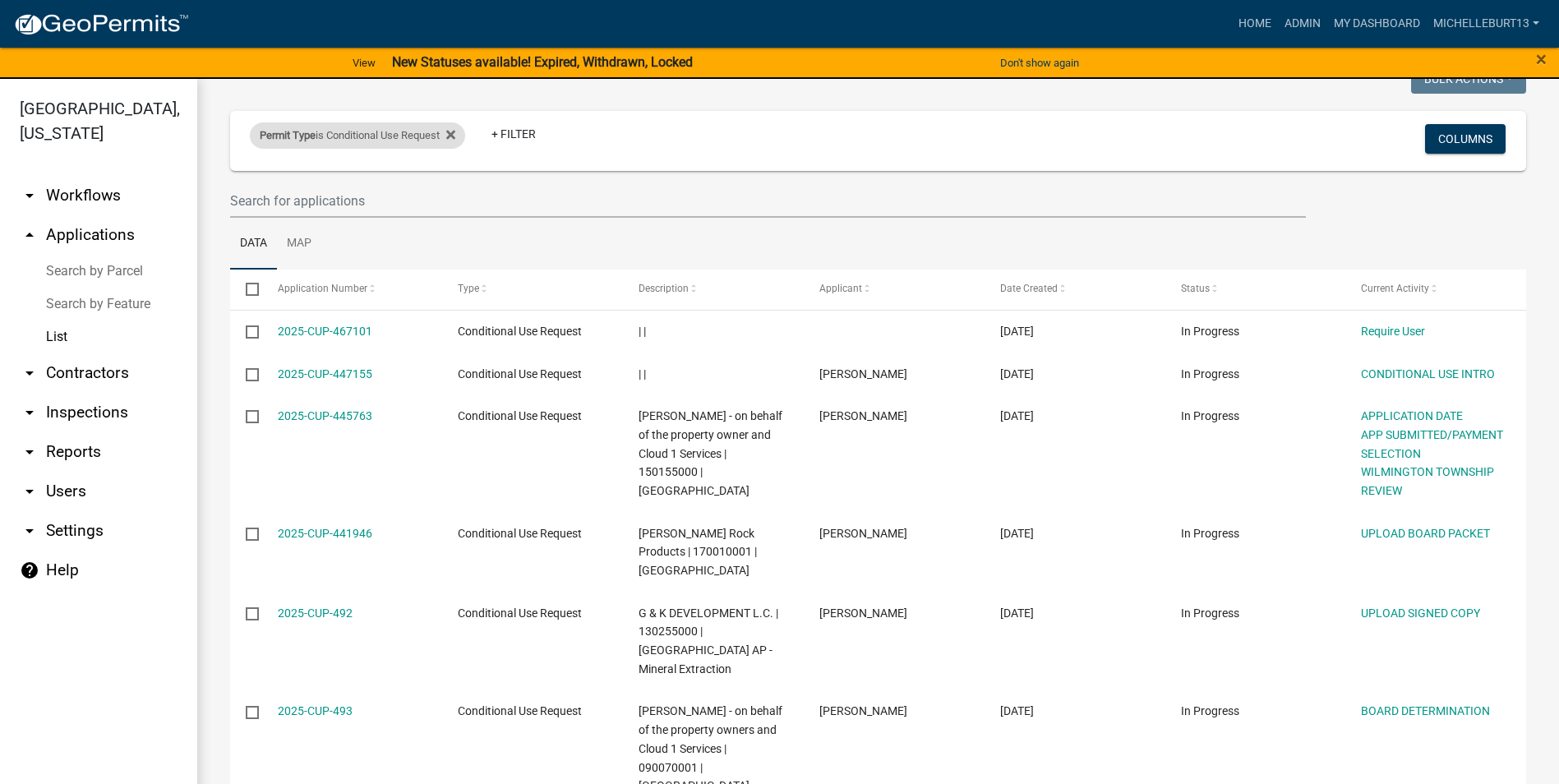
click at [404, 138] on div "Permit Type is Conditional Use Request" at bounding box center [357, 135] width 216 height 26
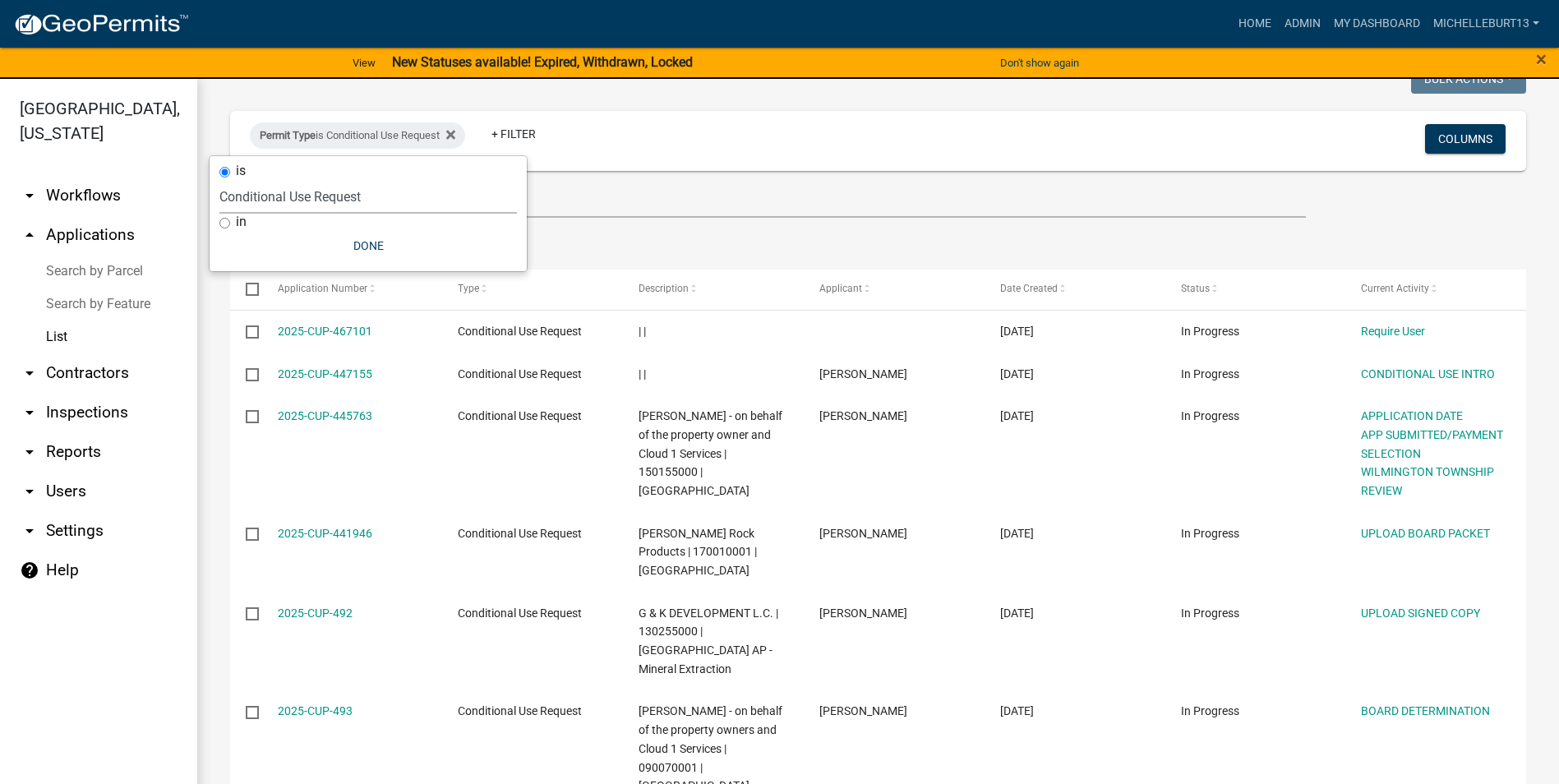
click at [361, 195] on select "Select an option 911 Address Assignment Building Contractor (Registration) Buil…" at bounding box center [368, 196] width 298 height 34
select select "673c2f27-9aad-41c8-ae77-96c346a88d9d"
click at [220, 180] on select "Select an option 911 Address Assignment Building Contractor (Registration) Buil…" at bounding box center [368, 196] width 298 height 34
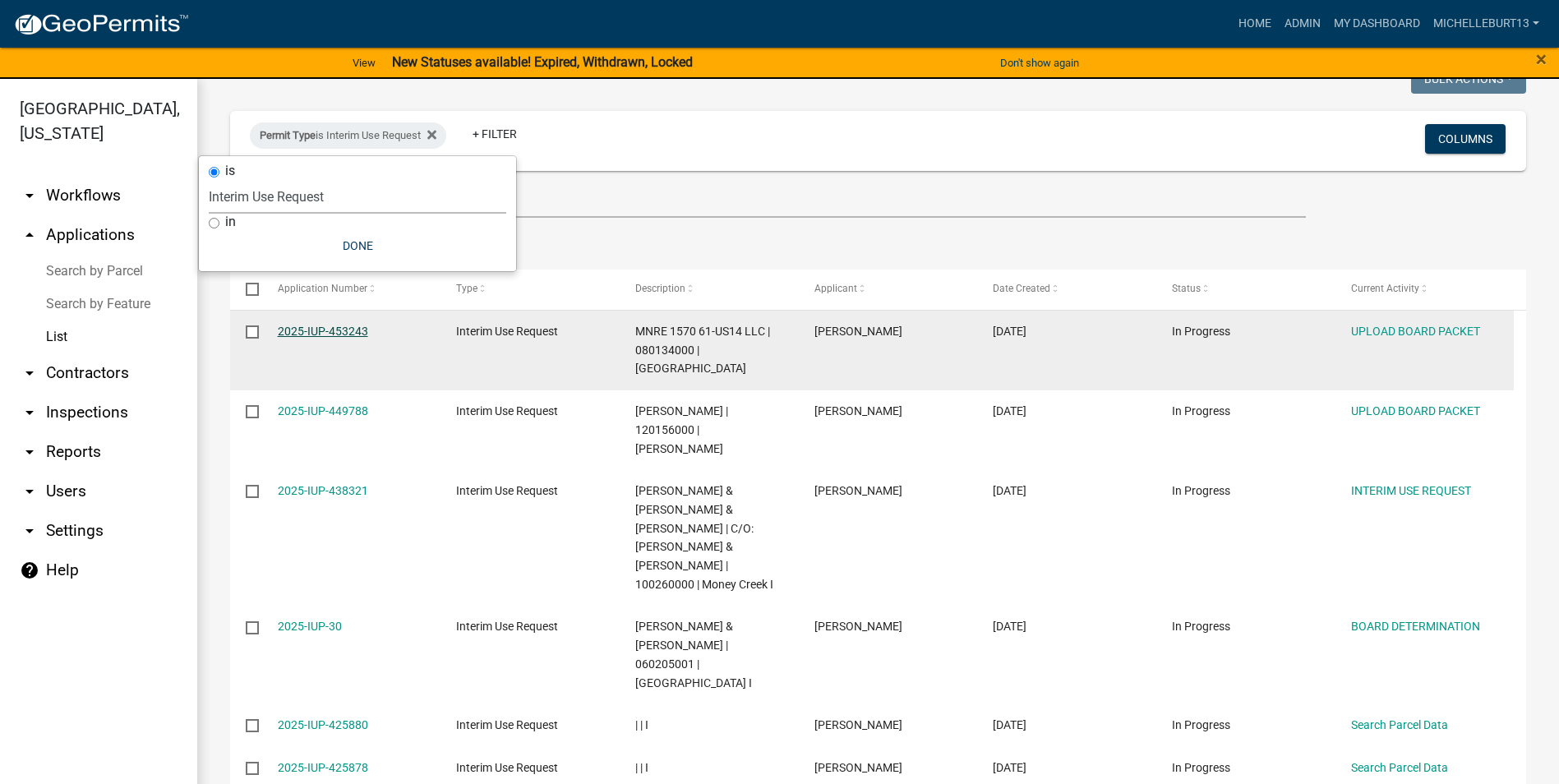
click at [330, 334] on link "2025-IUP-453243" at bounding box center [323, 331] width 91 height 13
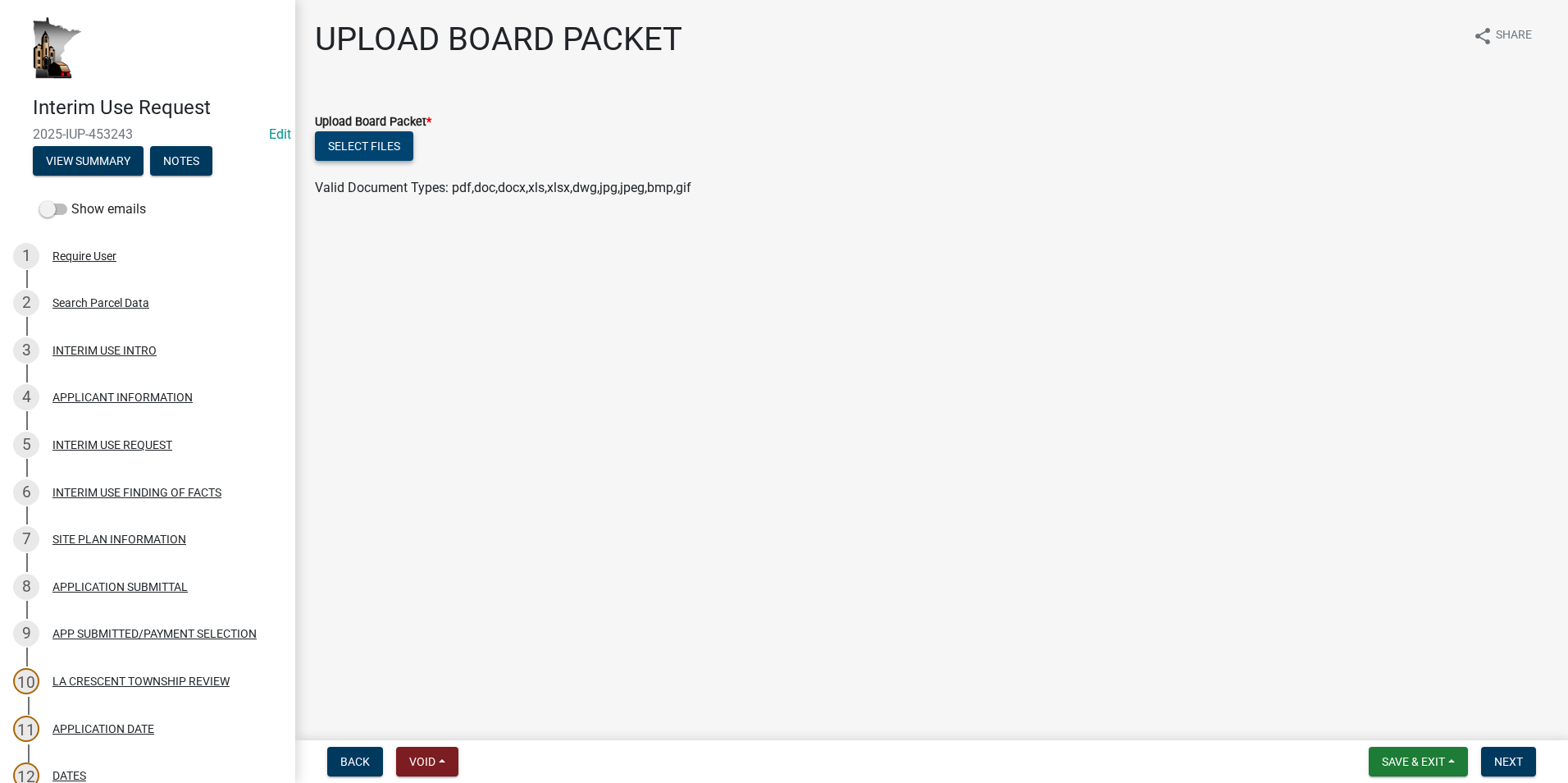
click at [363, 142] on button "Select files" at bounding box center [364, 146] width 98 height 30
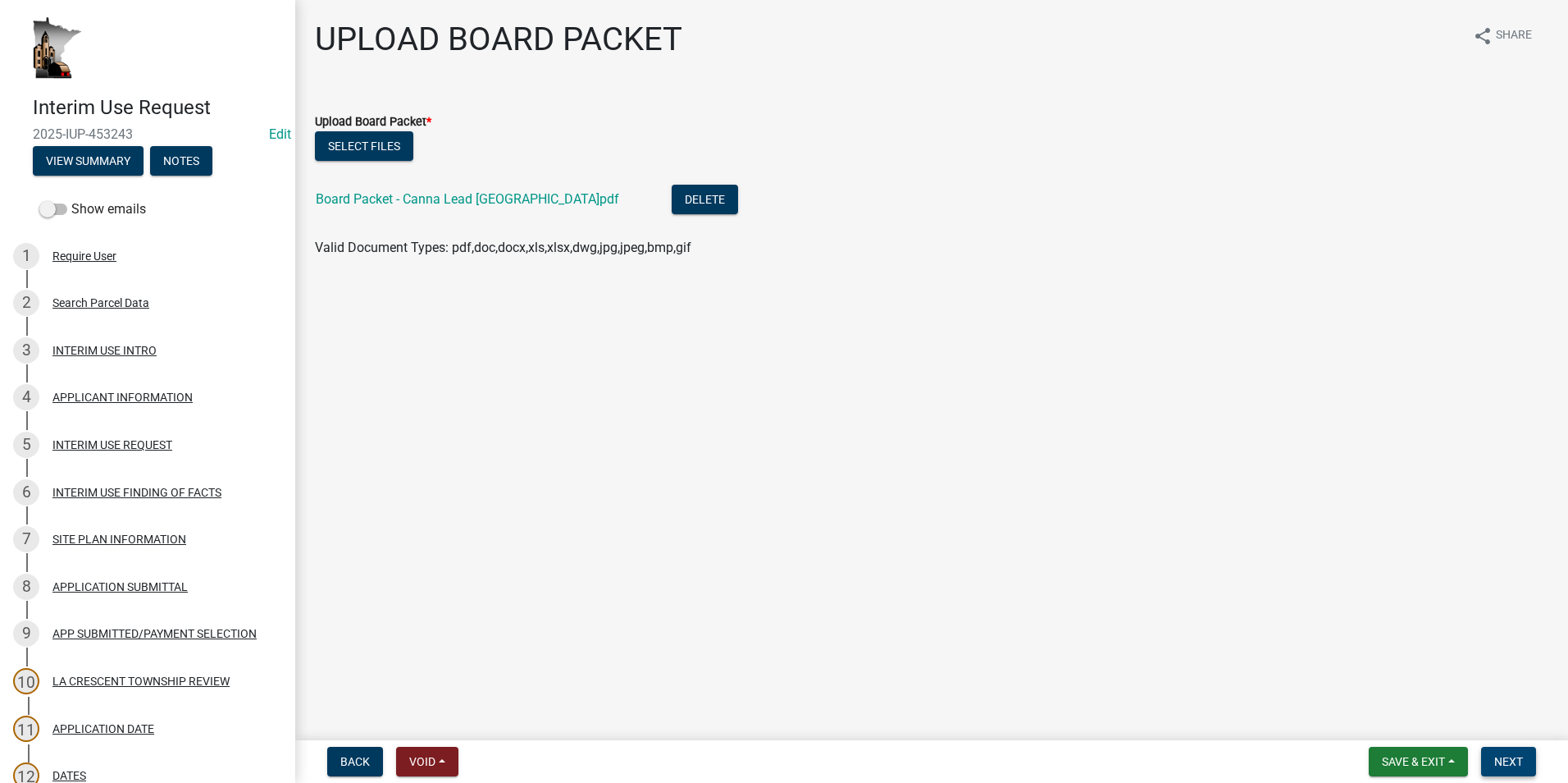
click at [1516, 764] on span "Next" at bounding box center [1508, 762] width 29 height 13
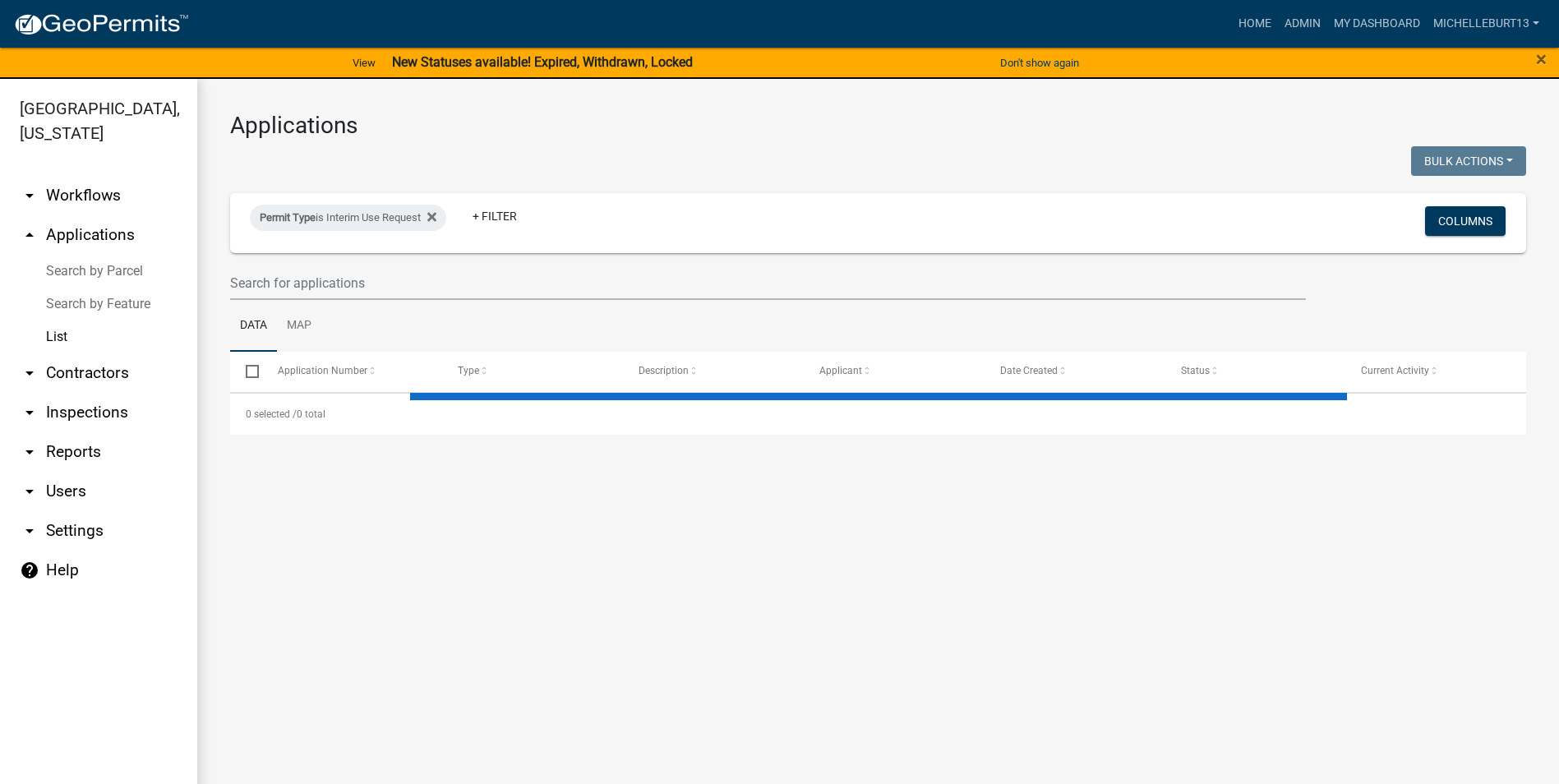
select select "3: 100"
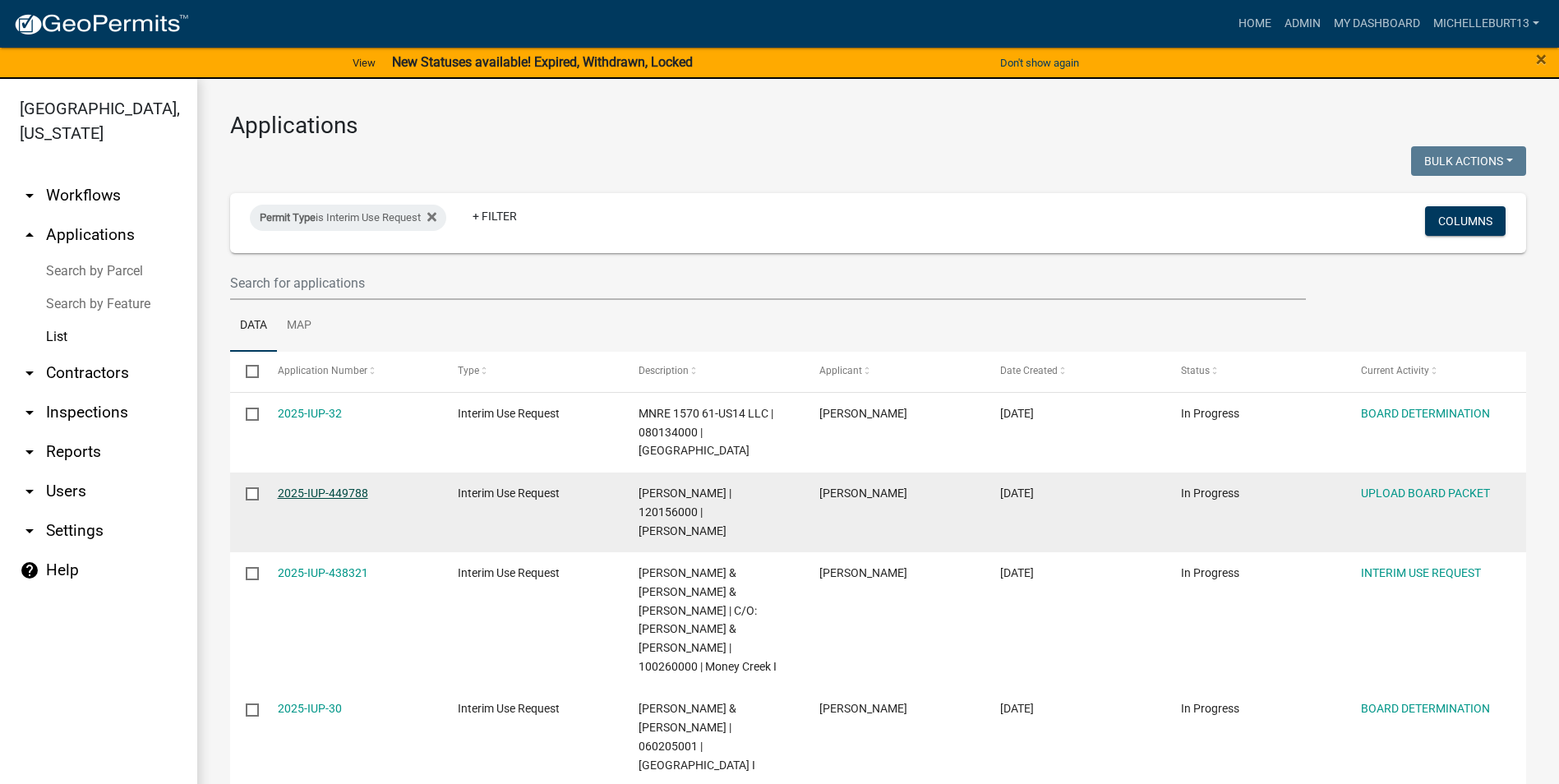
click at [351, 486] on link "2025-IUP-449788" at bounding box center [323, 493] width 91 height 13
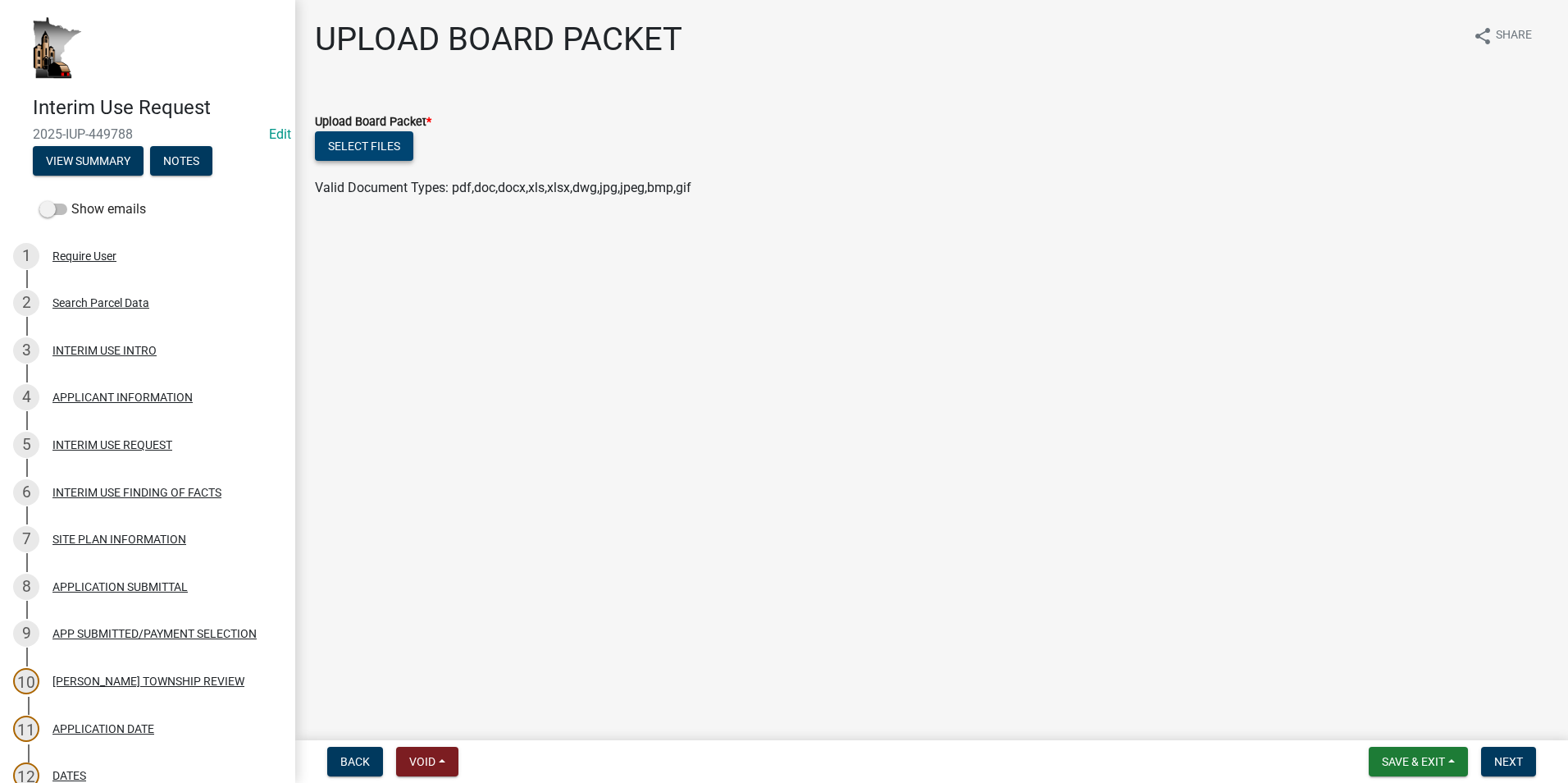
click at [389, 151] on button "Select files" at bounding box center [364, 146] width 98 height 30
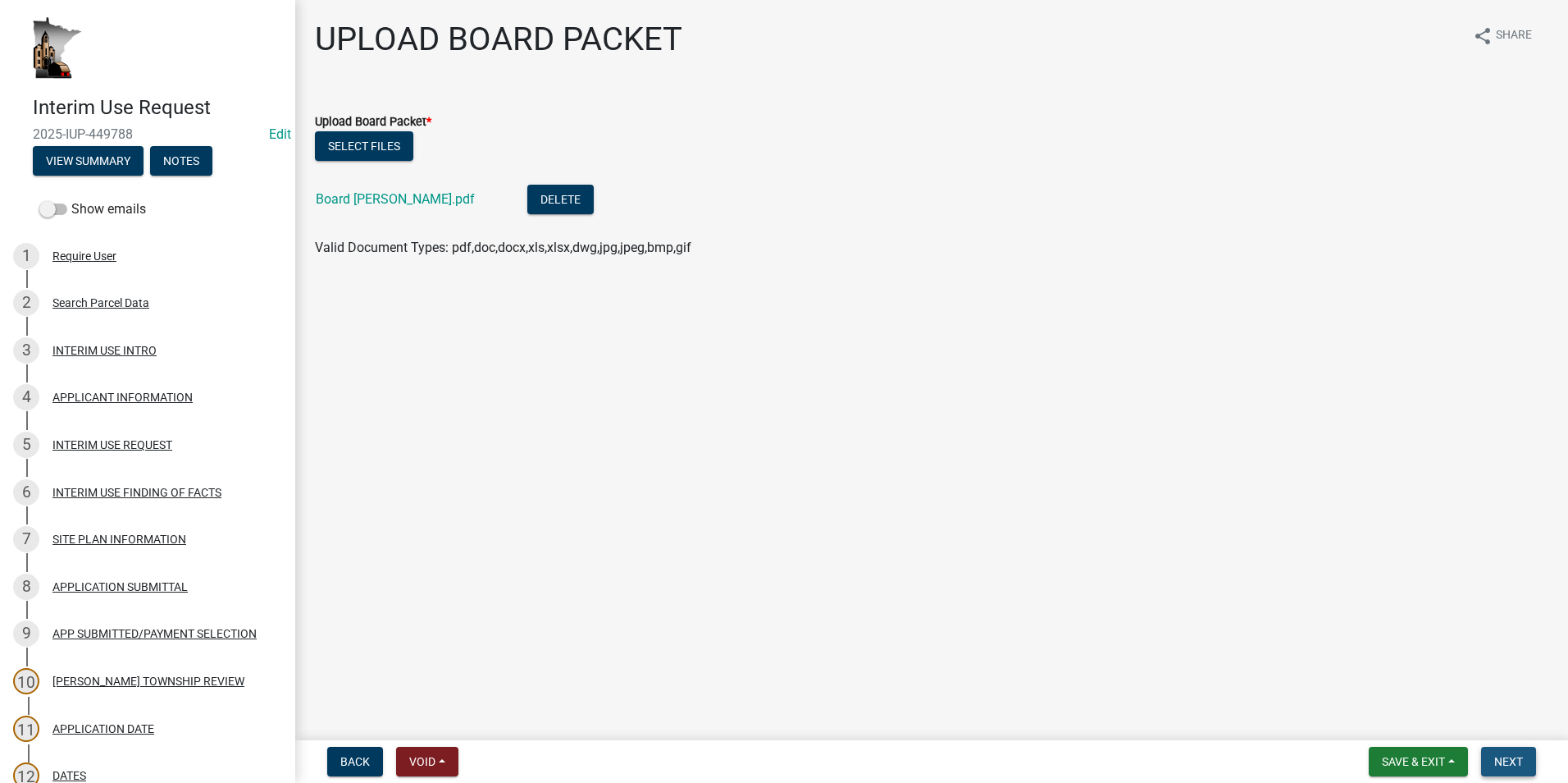
click at [1506, 769] on span "Next" at bounding box center [1508, 762] width 29 height 13
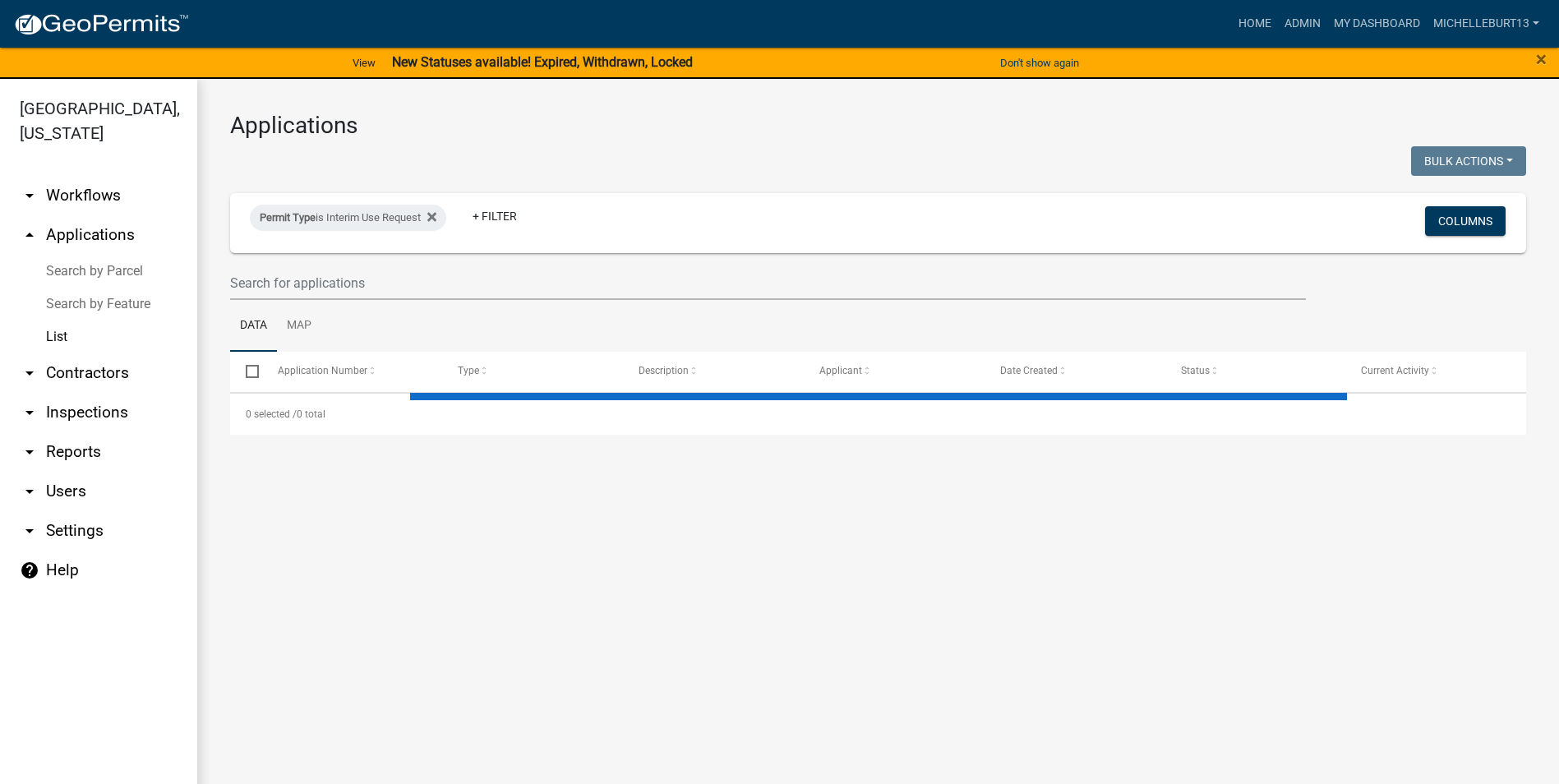
select select "3: 100"
